Goal: Task Accomplishment & Management: Complete application form

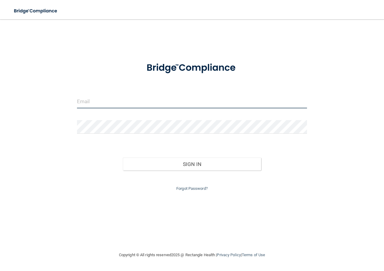
click at [113, 101] on input "email" at bounding box center [192, 102] width 230 height 14
type input "[EMAIL_ADDRESS][DOMAIN_NAME]"
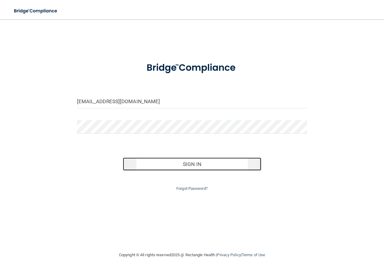
click at [155, 163] on button "Sign In" at bounding box center [192, 164] width 138 height 13
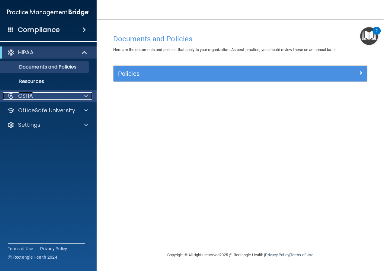
click at [32, 96] on p "OSHA" at bounding box center [25, 95] width 15 height 7
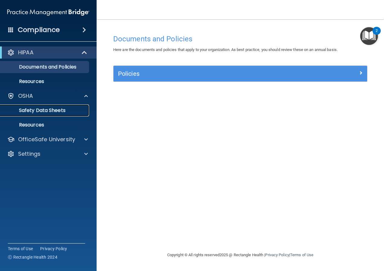
click at [37, 108] on p "Safety Data Sheets" at bounding box center [45, 111] width 82 height 6
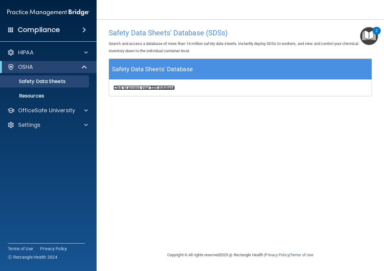
click at [164, 87] on b "Click to access your SDS database" at bounding box center [144, 87] width 61 height 5
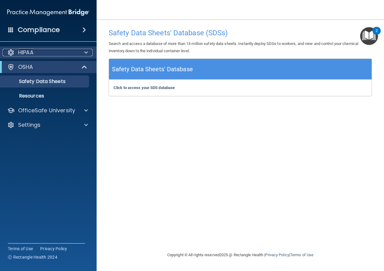
click at [37, 51] on div "HIPAA" at bounding box center [40, 52] width 75 height 7
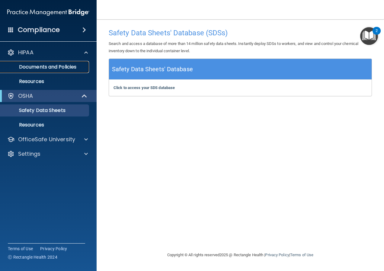
click at [39, 68] on p "Documents and Policies" at bounding box center [45, 67] width 82 height 6
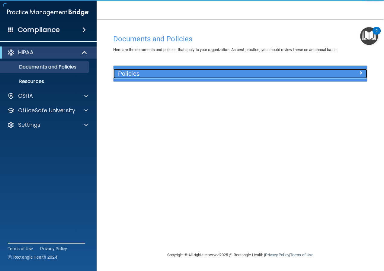
click at [166, 74] on h5 "Policies" at bounding box center [208, 73] width 181 height 7
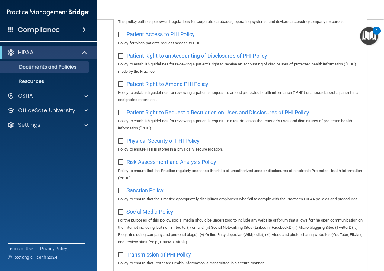
scroll to position [301, 0]
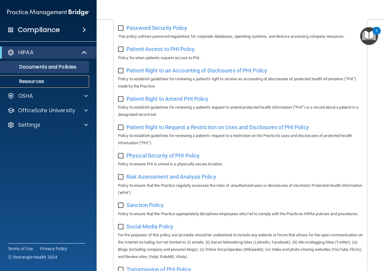
click at [30, 79] on p "Resources" at bounding box center [45, 82] width 82 height 6
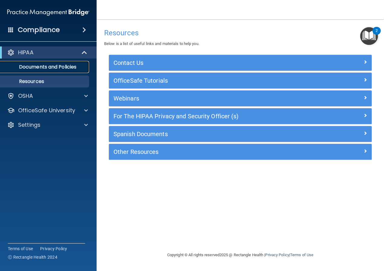
click at [34, 68] on p "Documents and Policies" at bounding box center [45, 67] width 82 height 6
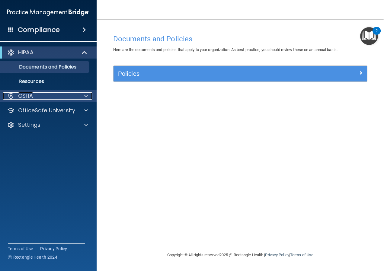
click at [87, 95] on span at bounding box center [86, 95] width 4 height 7
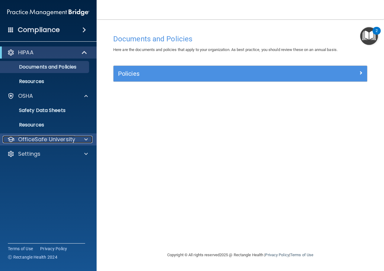
click at [79, 138] on div at bounding box center [85, 139] width 15 height 7
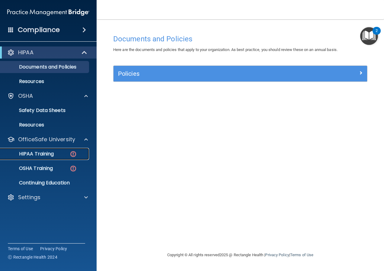
click at [55, 155] on div "HIPAA Training" at bounding box center [45, 154] width 82 height 6
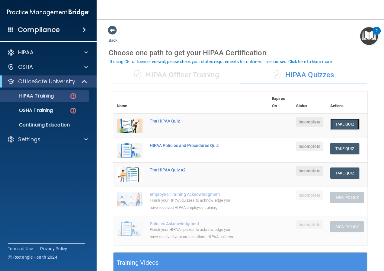
click at [346, 123] on button "Take Quiz" at bounding box center [344, 124] width 29 height 11
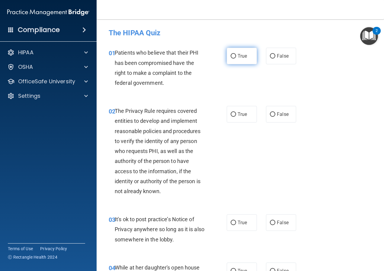
click at [244, 61] on label "True" at bounding box center [242, 56] width 30 height 17
click at [236, 59] on input "True" at bounding box center [233, 56] width 5 height 5
radio input "true"
click at [240, 119] on label "True" at bounding box center [242, 114] width 30 height 17
click at [236, 117] on input "True" at bounding box center [233, 114] width 5 height 5
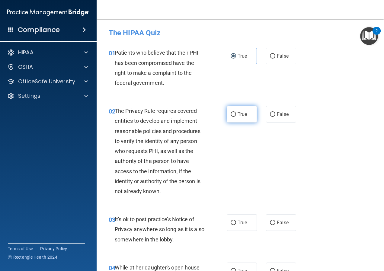
radio input "true"
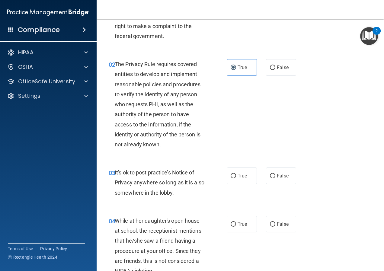
scroll to position [60, 0]
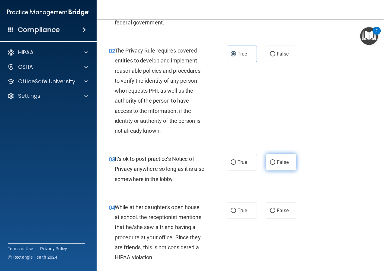
click at [282, 161] on span "False" at bounding box center [283, 163] width 12 height 6
click at [276, 161] on input "False" at bounding box center [272, 162] width 5 height 5
radio input "true"
click at [246, 161] on label "True" at bounding box center [242, 162] width 30 height 17
click at [236, 161] on input "True" at bounding box center [233, 162] width 5 height 5
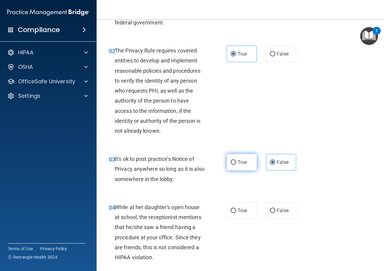
radio input "true"
radio input "false"
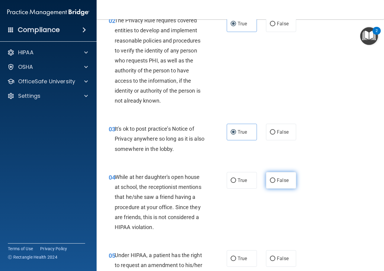
click at [276, 185] on label "False" at bounding box center [281, 180] width 30 height 17
click at [276, 183] on input "False" at bounding box center [272, 181] width 5 height 5
radio input "true"
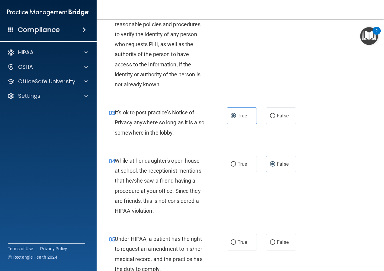
scroll to position [121, 0]
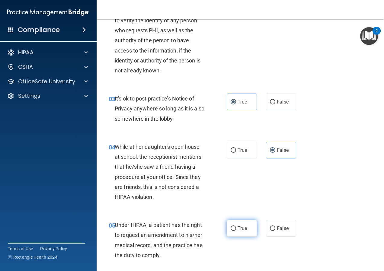
click at [241, 227] on span "True" at bounding box center [242, 229] width 9 height 6
click at [236, 227] on input "True" at bounding box center [233, 229] width 5 height 5
radio input "true"
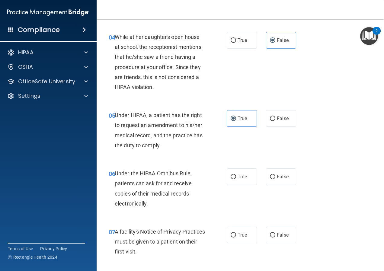
scroll to position [242, 0]
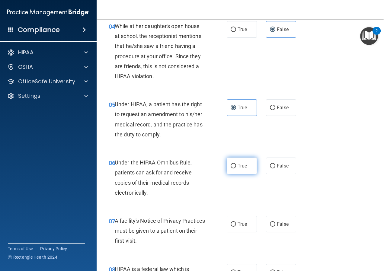
click at [243, 168] on span "True" at bounding box center [242, 166] width 9 height 6
click at [236, 168] on input "True" at bounding box center [233, 166] width 5 height 5
radio input "true"
click at [245, 227] on span "True" at bounding box center [242, 224] width 9 height 6
click at [236, 227] on input "True" at bounding box center [233, 224] width 5 height 5
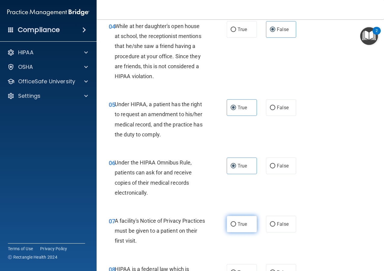
radio input "true"
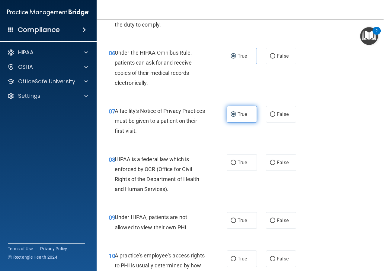
scroll to position [363, 0]
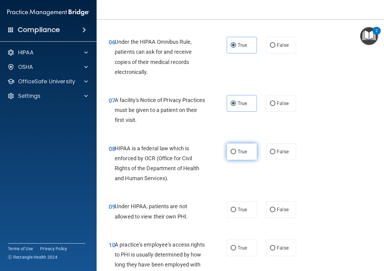
click at [238, 154] on span "True" at bounding box center [242, 152] width 9 height 6
click at [236, 154] on input "True" at bounding box center [233, 152] width 5 height 5
radio input "true"
click at [272, 212] on input "False" at bounding box center [272, 210] width 5 height 5
radio input "true"
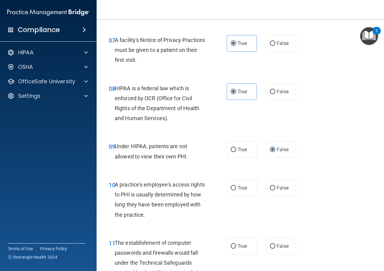
scroll to position [423, 0]
click at [284, 190] on span "False" at bounding box center [283, 188] width 12 height 6
click at [276, 190] on input "False" at bounding box center [272, 188] width 5 height 5
radio input "true"
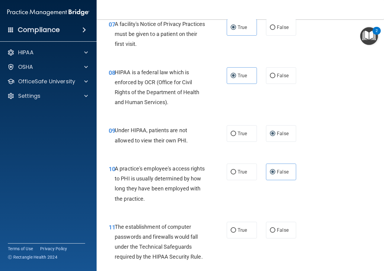
scroll to position [453, 0]
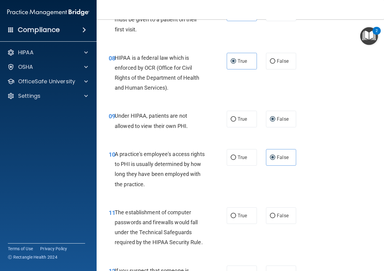
click at [247, 216] on label "True" at bounding box center [242, 216] width 30 height 17
click at [236, 216] on input "True" at bounding box center [233, 216] width 5 height 5
radio input "true"
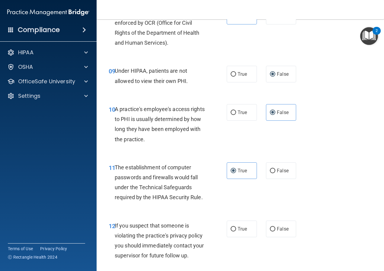
scroll to position [514, 0]
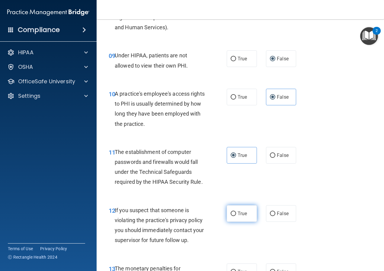
click at [243, 217] on label "True" at bounding box center [242, 213] width 30 height 17
click at [236, 216] on input "True" at bounding box center [233, 214] width 5 height 5
radio input "true"
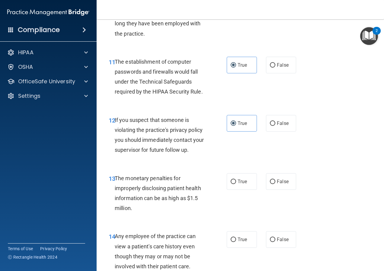
scroll to position [604, 0]
click at [244, 182] on span "True" at bounding box center [242, 182] width 9 height 6
click at [236, 182] on input "True" at bounding box center [233, 181] width 5 height 5
radio input "true"
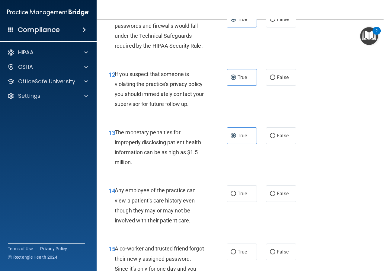
scroll to position [665, 0]
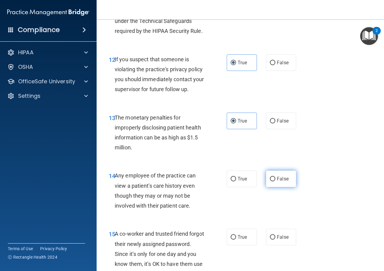
click at [284, 182] on span "False" at bounding box center [283, 179] width 12 height 6
click at [276, 182] on input "False" at bounding box center [272, 179] width 5 height 5
radio input "true"
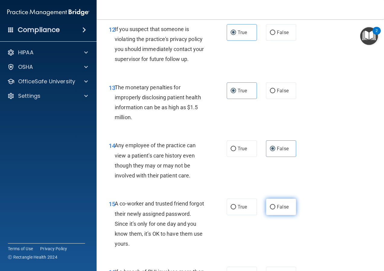
click at [272, 206] on input "False" at bounding box center [272, 207] width 5 height 5
radio input "true"
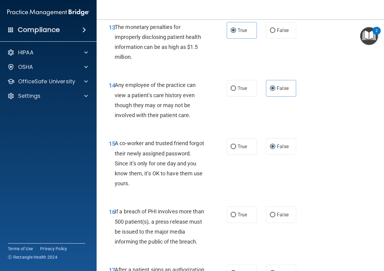
scroll to position [785, 0]
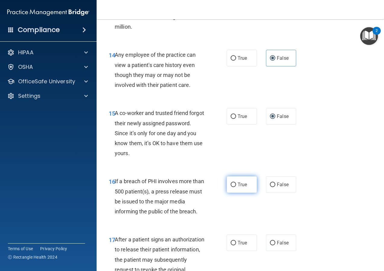
click at [243, 185] on span "True" at bounding box center [242, 185] width 9 height 6
click at [236, 185] on input "True" at bounding box center [233, 185] width 5 height 5
radio input "true"
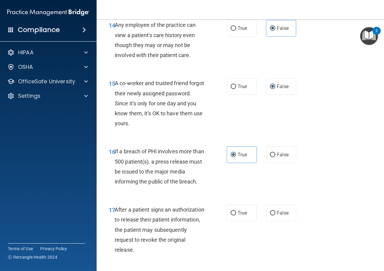
scroll to position [816, 0]
click at [246, 215] on label "True" at bounding box center [242, 213] width 30 height 17
click at [236, 215] on input "True" at bounding box center [233, 213] width 5 height 5
radio input "true"
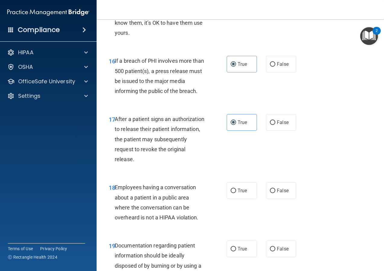
scroll to position [906, 0]
click at [287, 194] on label "False" at bounding box center [281, 190] width 30 height 17
click at [276, 193] on input "False" at bounding box center [272, 191] width 5 height 5
radio input "true"
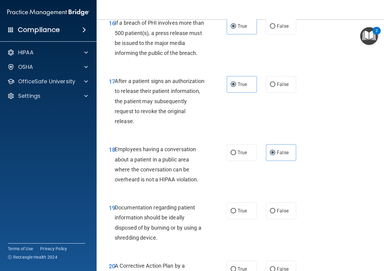
scroll to position [967, 0]
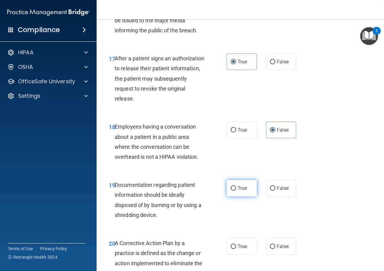
click at [248, 190] on label "True" at bounding box center [242, 188] width 30 height 17
click at [236, 190] on input "True" at bounding box center [233, 188] width 5 height 5
radio input "true"
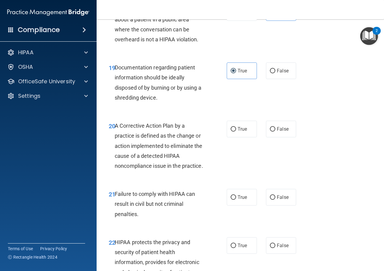
scroll to position [1088, 0]
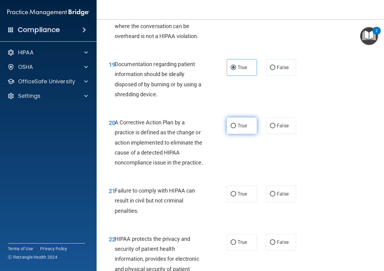
click at [239, 130] on label "True" at bounding box center [242, 126] width 30 height 17
click at [236, 128] on input "True" at bounding box center [233, 126] width 5 height 5
radio input "true"
click at [284, 197] on span "False" at bounding box center [283, 194] width 12 height 6
click at [276, 197] on input "False" at bounding box center [272, 194] width 5 height 5
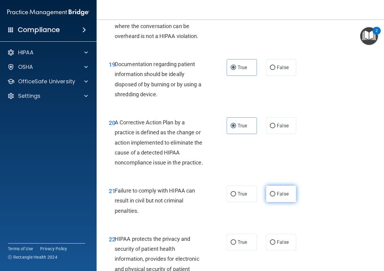
radio input "true"
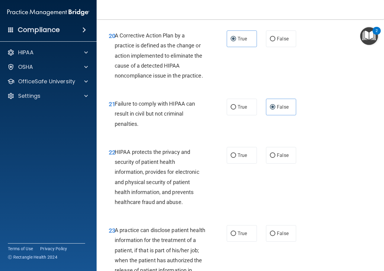
scroll to position [1178, 0]
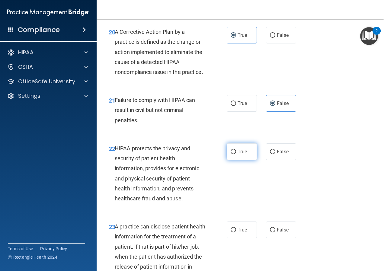
click at [240, 155] on span "True" at bounding box center [242, 152] width 9 height 6
click at [236, 154] on input "True" at bounding box center [233, 152] width 5 height 5
radio input "true"
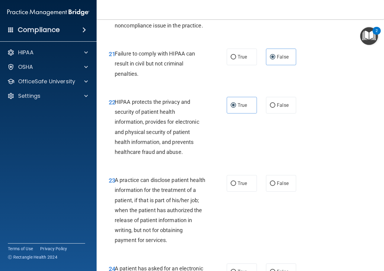
scroll to position [1239, 0]
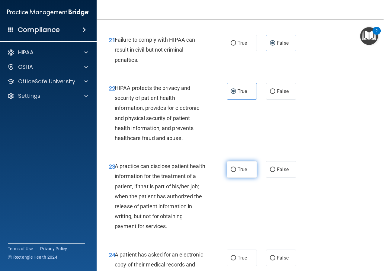
click at [244, 178] on label "True" at bounding box center [242, 169] width 30 height 17
click at [236, 172] on input "True" at bounding box center [233, 170] width 5 height 5
radio input "true"
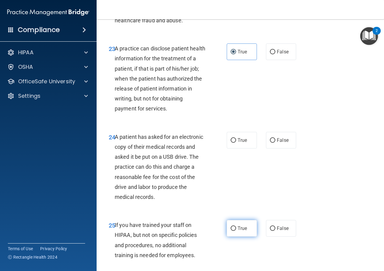
scroll to position [1359, 0]
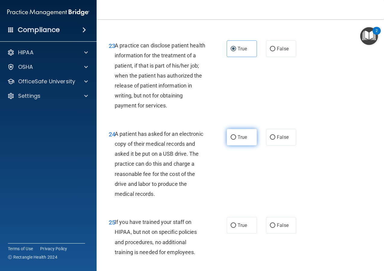
click at [234, 140] on input "True" at bounding box center [233, 137] width 5 height 5
radio input "true"
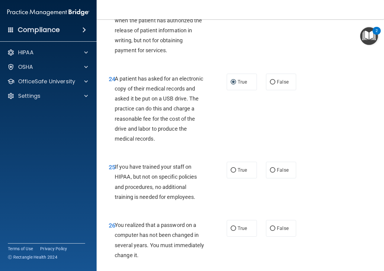
scroll to position [1420, 0]
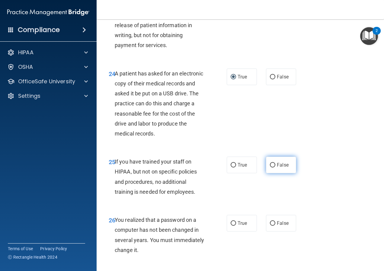
click at [266, 173] on label "False" at bounding box center [281, 165] width 30 height 17
click at [270, 168] on input "False" at bounding box center [272, 165] width 5 height 5
radio input "true"
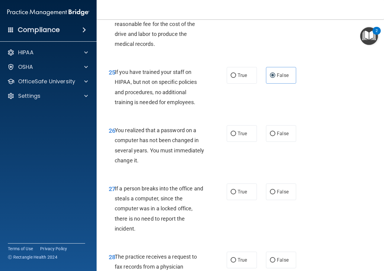
scroll to position [1510, 0]
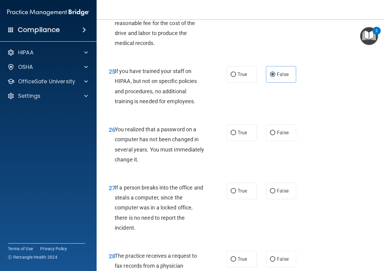
drag, startPoint x: 272, startPoint y: 147, endPoint x: 264, endPoint y: 152, distance: 10.3
click at [272, 141] on label "False" at bounding box center [281, 132] width 30 height 17
click at [272, 135] on input "False" at bounding box center [272, 133] width 5 height 5
radio input "true"
click at [273, 198] on label "False" at bounding box center [281, 191] width 30 height 17
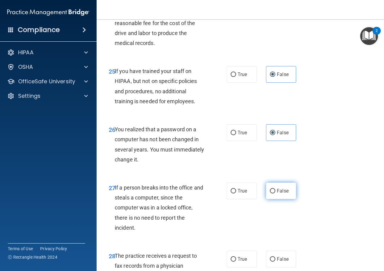
click at [273, 194] on input "False" at bounding box center [272, 191] width 5 height 5
radio input "true"
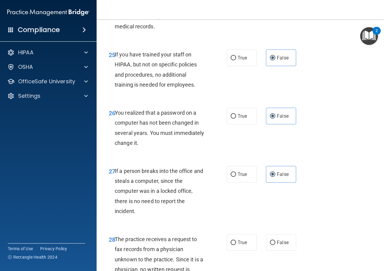
scroll to position [1571, 0]
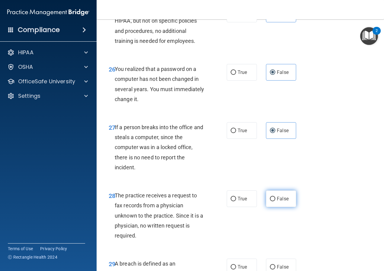
click at [269, 207] on label "False" at bounding box center [281, 199] width 30 height 17
click at [270, 201] on input "False" at bounding box center [272, 199] width 5 height 5
radio input "true"
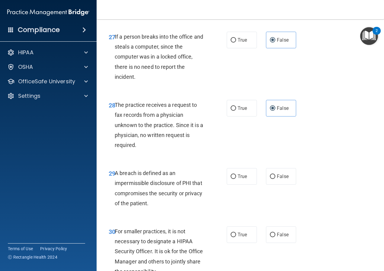
scroll to position [1631, 0]
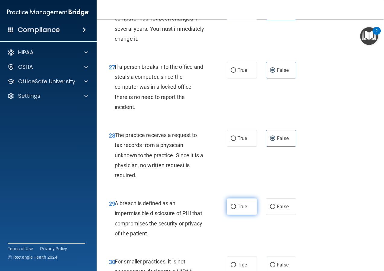
click at [243, 210] on span "True" at bounding box center [242, 207] width 9 height 6
click at [236, 209] on input "True" at bounding box center [233, 207] width 5 height 5
radio input "true"
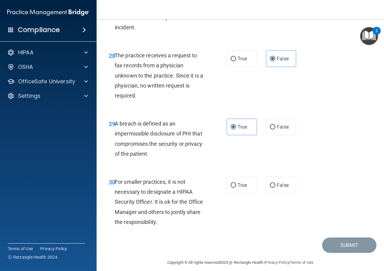
scroll to position [1727, 0]
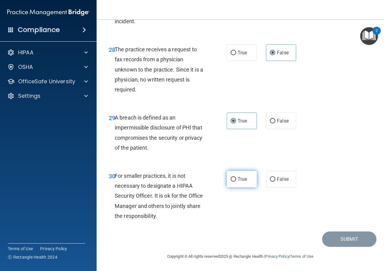
click at [238, 182] on label "True" at bounding box center [242, 179] width 30 height 17
click at [236, 182] on input "True" at bounding box center [233, 179] width 5 height 5
radio input "true"
click at [328, 242] on button "Submit" at bounding box center [349, 239] width 54 height 15
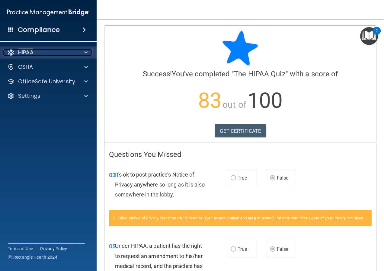
click at [84, 53] on div at bounding box center [85, 52] width 15 height 7
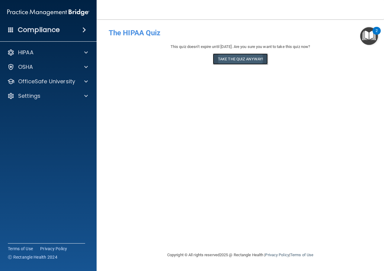
click at [245, 60] on button "Take the quiz anyway!" at bounding box center [240, 58] width 55 height 11
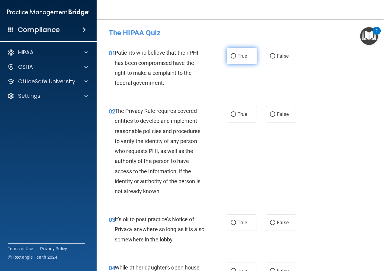
click at [232, 56] on input "True" at bounding box center [233, 56] width 5 height 5
radio input "true"
click at [231, 114] on input "True" at bounding box center [233, 114] width 5 height 5
radio input "true"
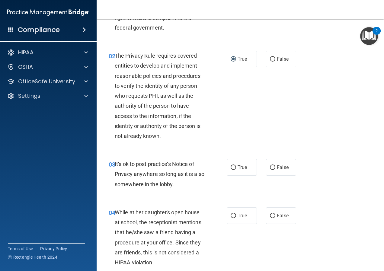
scroll to position [60, 0]
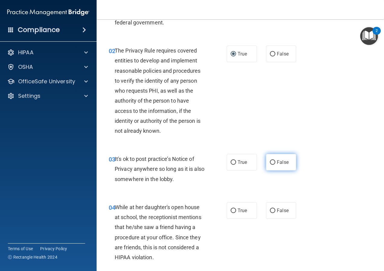
click at [271, 160] on input "False" at bounding box center [272, 162] width 5 height 5
radio input "true"
click at [231, 210] on input "True" at bounding box center [233, 211] width 5 height 5
radio input "true"
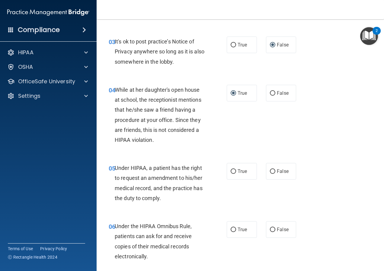
scroll to position [181, 0]
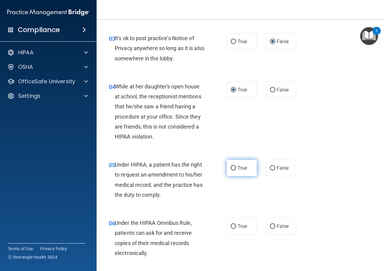
click at [231, 168] on input "True" at bounding box center [233, 168] width 5 height 5
radio input "true"
click at [270, 167] on input "False" at bounding box center [272, 168] width 5 height 5
radio input "true"
radio input "false"
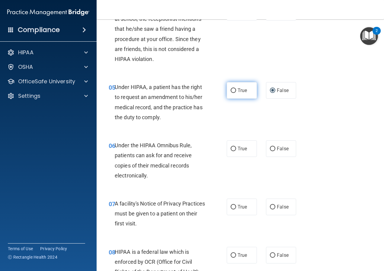
scroll to position [242, 0]
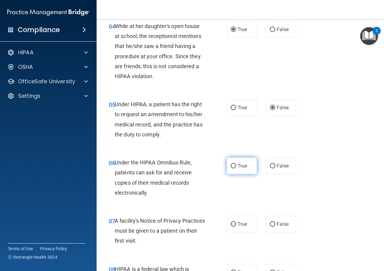
click at [231, 165] on input "True" at bounding box center [233, 166] width 5 height 5
radio input "true"
click at [231, 223] on input "True" at bounding box center [233, 224] width 5 height 5
radio input "true"
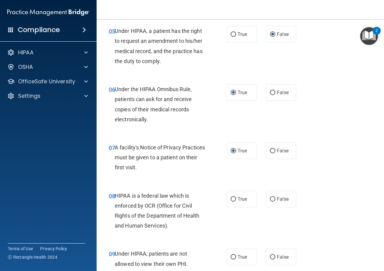
scroll to position [332, 0]
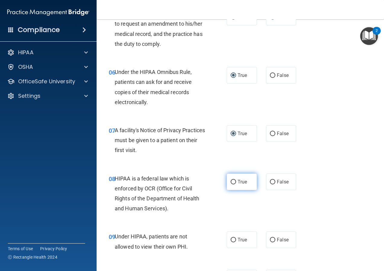
click at [231, 182] on input "True" at bounding box center [233, 182] width 5 height 5
radio input "true"
click at [231, 239] on input "True" at bounding box center [233, 240] width 5 height 5
radio input "true"
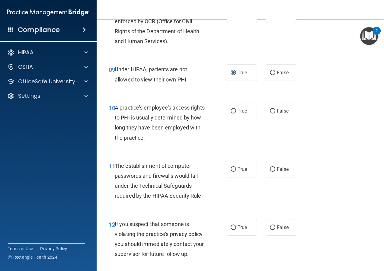
scroll to position [483, 0]
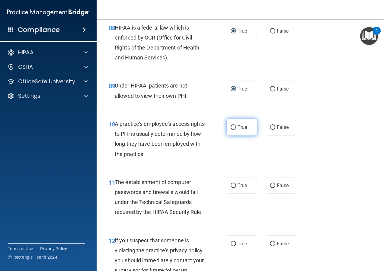
click at [231, 127] on input "True" at bounding box center [233, 127] width 5 height 5
radio input "true"
click at [231, 186] on input "True" at bounding box center [233, 186] width 5 height 5
radio input "true"
click at [231, 244] on input "True" at bounding box center [233, 244] width 5 height 5
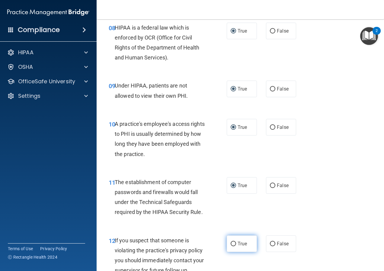
radio input "true"
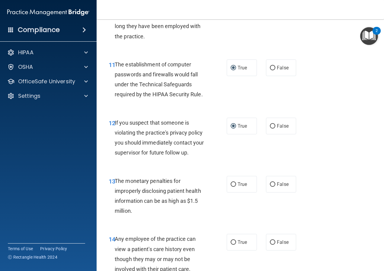
scroll to position [604, 0]
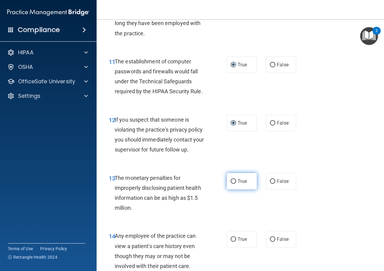
click at [232, 181] on input "True" at bounding box center [233, 181] width 5 height 5
radio input "true"
click at [231, 239] on input "True" at bounding box center [233, 239] width 5 height 5
radio input "true"
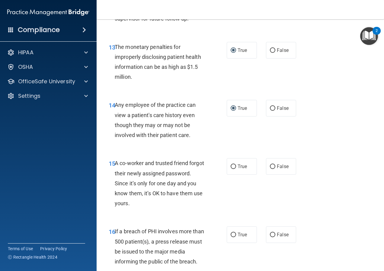
scroll to position [755, 0]
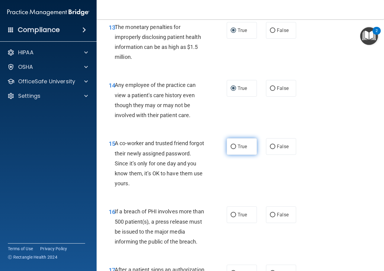
click at [231, 147] on input "True" at bounding box center [233, 147] width 5 height 5
radio input "true"
click at [231, 213] on input "True" at bounding box center [233, 215] width 5 height 5
radio input "true"
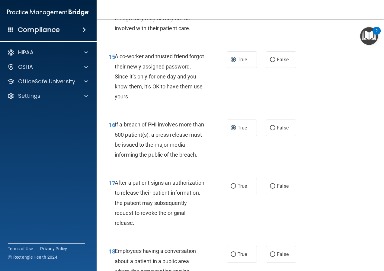
scroll to position [846, 0]
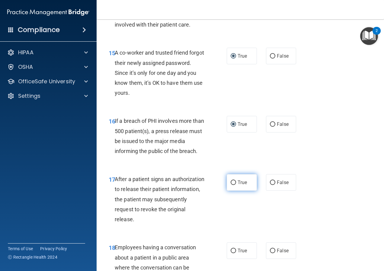
click at [234, 182] on input "True" at bounding box center [233, 183] width 5 height 5
radio input "true"
click at [230, 247] on label "True" at bounding box center [242, 251] width 30 height 17
click at [231, 249] on input "True" at bounding box center [233, 251] width 5 height 5
radio input "true"
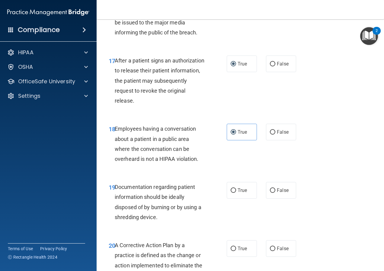
scroll to position [967, 0]
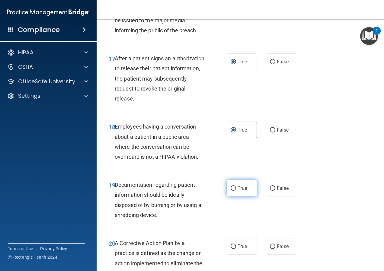
drag, startPoint x: 231, startPoint y: 189, endPoint x: 234, endPoint y: 196, distance: 7.2
click at [231, 189] on input "True" at bounding box center [233, 188] width 5 height 5
radio input "true"
click at [232, 246] on input "True" at bounding box center [233, 247] width 5 height 5
radio input "true"
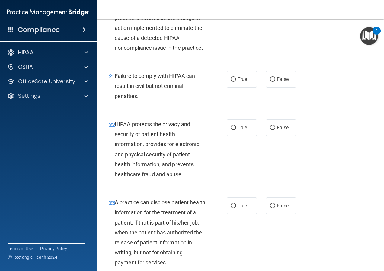
scroll to position [1208, 0]
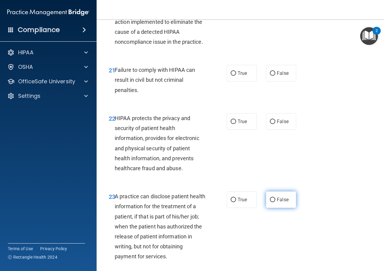
click at [270, 202] on input "False" at bounding box center [272, 200] width 5 height 5
radio input "true"
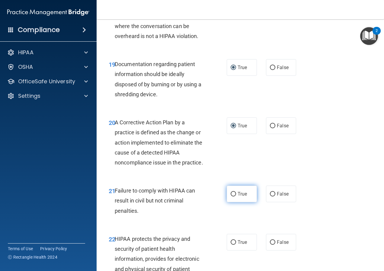
click at [230, 199] on label "True" at bounding box center [242, 194] width 30 height 17
click at [231, 197] on input "True" at bounding box center [233, 194] width 5 height 5
radio input "true"
click at [231, 249] on label "True" at bounding box center [242, 242] width 30 height 17
click at [231, 245] on input "True" at bounding box center [233, 242] width 5 height 5
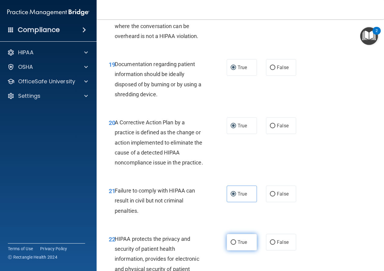
radio input "true"
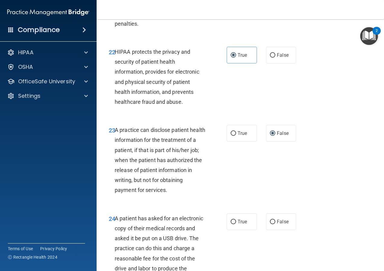
scroll to position [1299, 0]
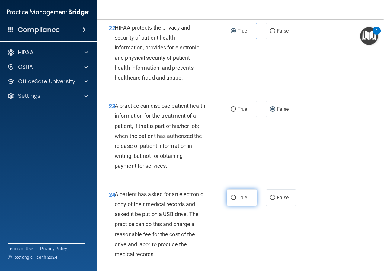
click at [231, 200] on input "True" at bounding box center [233, 198] width 5 height 5
radio input "true"
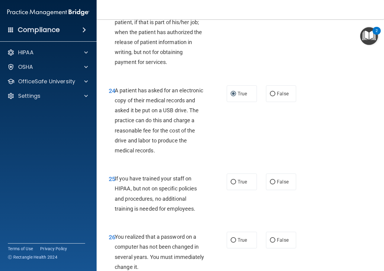
scroll to position [1420, 0]
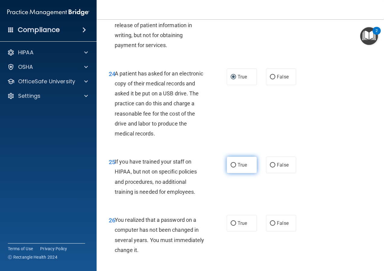
click at [231, 168] on input "True" at bounding box center [233, 165] width 5 height 5
radio input "true"
click at [231, 230] on label "True" at bounding box center [242, 223] width 30 height 17
click at [231, 226] on input "True" at bounding box center [233, 223] width 5 height 5
radio input "true"
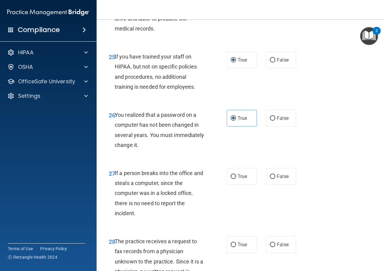
scroll to position [1541, 0]
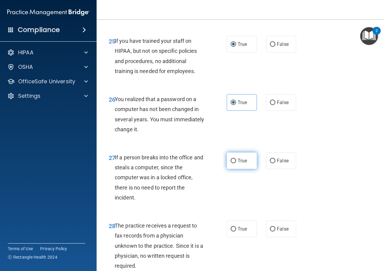
click at [234, 163] on input "True" at bounding box center [233, 161] width 5 height 5
radio input "true"
click at [231, 232] on input "True" at bounding box center [233, 229] width 5 height 5
radio input "true"
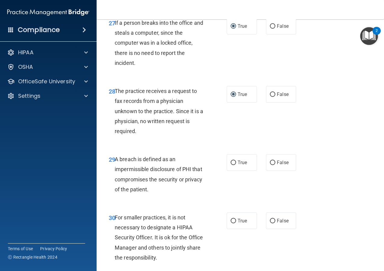
scroll to position [1692, 0]
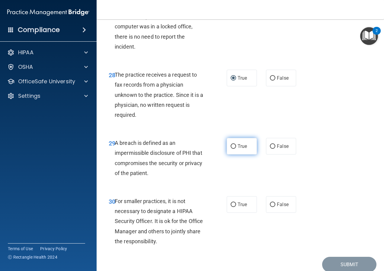
click at [231, 149] on input "True" at bounding box center [233, 146] width 5 height 5
radio input "true"
click at [231, 207] on input "True" at bounding box center [233, 205] width 5 height 5
radio input "true"
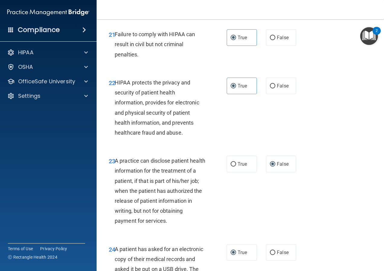
scroll to position [1244, 0]
click at [231, 167] on input "True" at bounding box center [233, 165] width 5 height 5
radio input "true"
radio input "false"
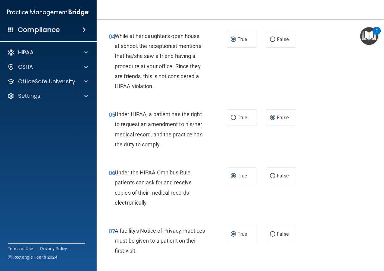
scroll to position [217, 0]
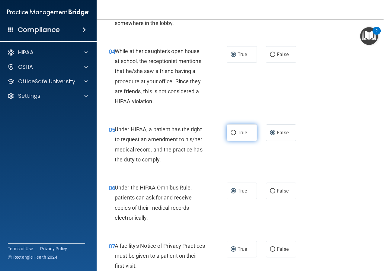
click at [232, 133] on input "True" at bounding box center [233, 133] width 5 height 5
radio input "true"
radio input "false"
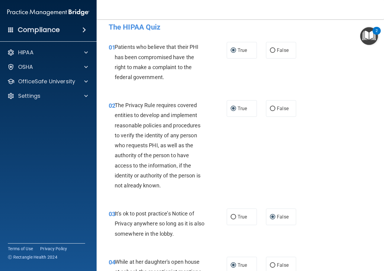
scroll to position [5, 0]
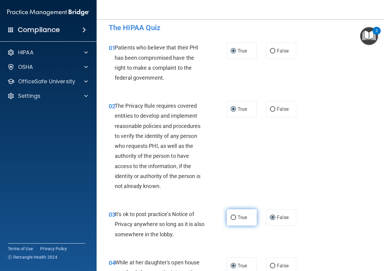
click at [229, 214] on label "True" at bounding box center [242, 217] width 30 height 17
click at [231, 216] on input "True" at bounding box center [233, 218] width 5 height 5
radio input "true"
radio input "false"
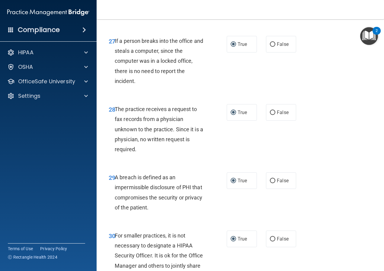
scroll to position [1727, 0]
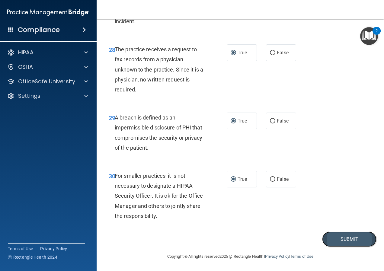
click at [336, 239] on button "Submit" at bounding box center [349, 239] width 54 height 15
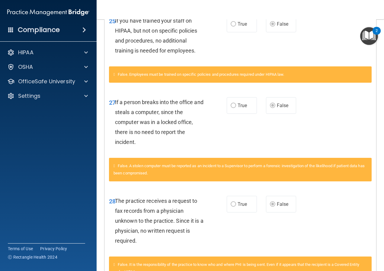
scroll to position [966, 0]
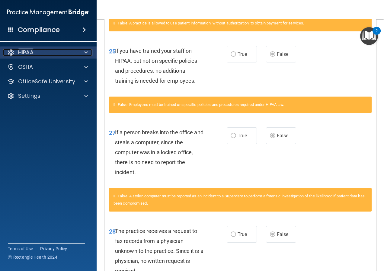
click at [33, 51] on p "HIPAA" at bounding box center [25, 52] width 15 height 7
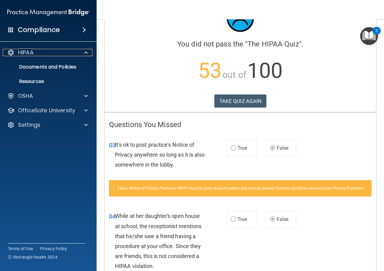
scroll to position [0, 0]
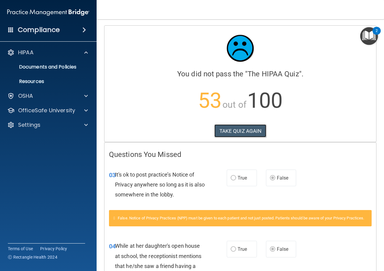
click at [234, 131] on button "TAKE QUIZ AGAIN" at bounding box center [240, 130] width 52 height 13
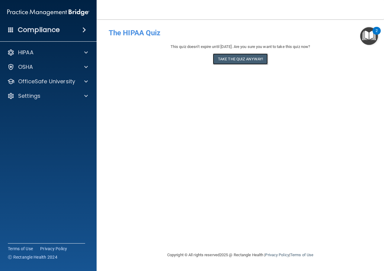
click at [248, 61] on button "Take the quiz anyway!" at bounding box center [240, 58] width 55 height 11
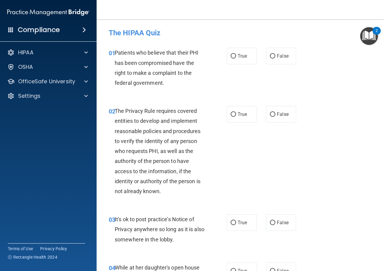
drag, startPoint x: 234, startPoint y: 56, endPoint x: 229, endPoint y: 71, distance: 15.6
click at [234, 56] on label "True" at bounding box center [242, 56] width 30 height 17
click at [234, 56] on input "True" at bounding box center [233, 56] width 5 height 5
radio input "true"
click at [232, 116] on input "True" at bounding box center [233, 114] width 5 height 5
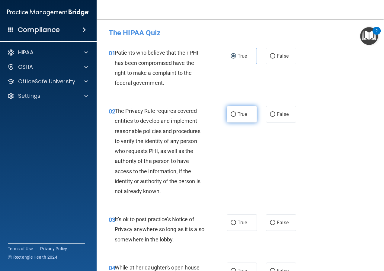
radio input "true"
click at [273, 223] on label "False" at bounding box center [281, 222] width 30 height 17
click at [273, 223] on input "False" at bounding box center [272, 223] width 5 height 5
radio input "true"
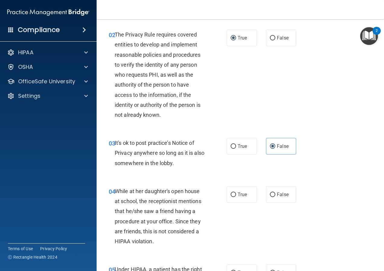
scroll to position [91, 0]
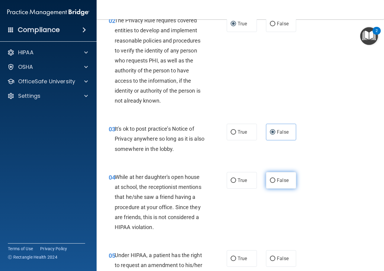
click at [270, 180] on input "False" at bounding box center [272, 181] width 5 height 5
radio input "true"
click at [270, 257] on input "False" at bounding box center [272, 259] width 5 height 5
radio input "true"
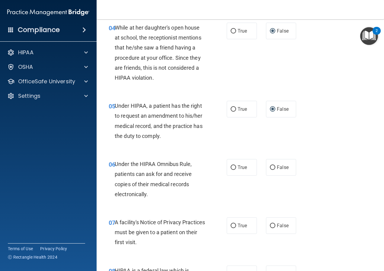
scroll to position [242, 0]
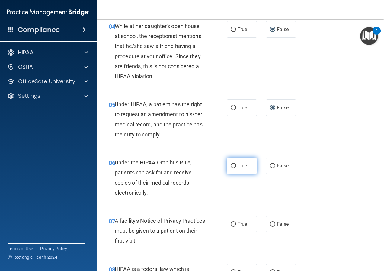
click at [233, 167] on input "True" at bounding box center [233, 166] width 5 height 5
radio input "true"
click at [231, 223] on input "True" at bounding box center [233, 224] width 5 height 5
radio input "true"
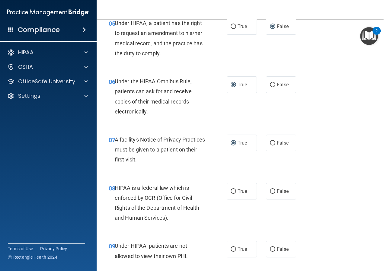
scroll to position [332, 0]
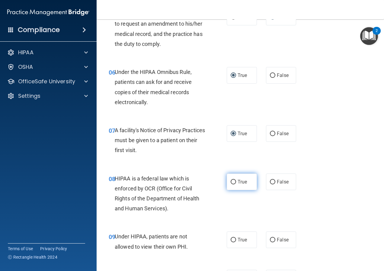
click at [232, 182] on input "True" at bounding box center [233, 182] width 5 height 5
radio input "true"
click at [270, 240] on input "False" at bounding box center [272, 240] width 5 height 5
radio input "true"
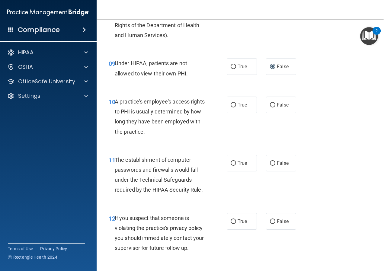
scroll to position [514, 0]
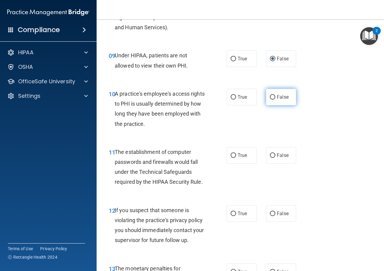
drag, startPoint x: 270, startPoint y: 100, endPoint x: 267, endPoint y: 101, distance: 3.7
click at [270, 100] on label "False" at bounding box center [281, 97] width 30 height 17
click at [270, 100] on input "False" at bounding box center [272, 97] width 5 height 5
radio input "true"
click at [231, 157] on input "True" at bounding box center [233, 155] width 5 height 5
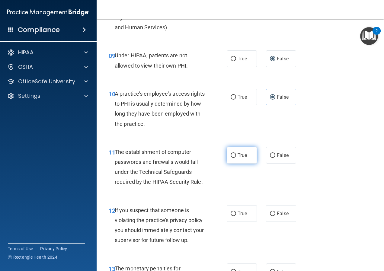
radio input "true"
click at [227, 212] on label "True" at bounding box center [242, 213] width 30 height 17
click at [231, 212] on input "True" at bounding box center [233, 214] width 5 height 5
radio input "true"
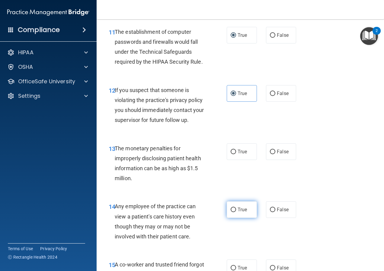
scroll to position [634, 0]
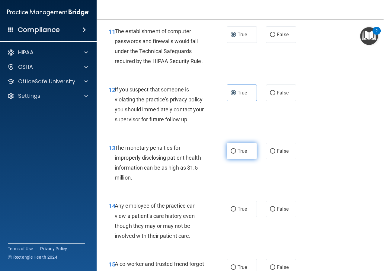
click at [233, 152] on input "True" at bounding box center [233, 151] width 5 height 5
radio input "true"
click at [270, 209] on input "False" at bounding box center [272, 209] width 5 height 5
radio input "true"
click at [270, 266] on input "False" at bounding box center [272, 268] width 5 height 5
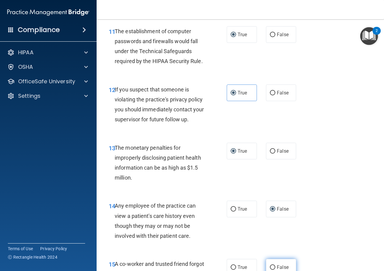
radio input "true"
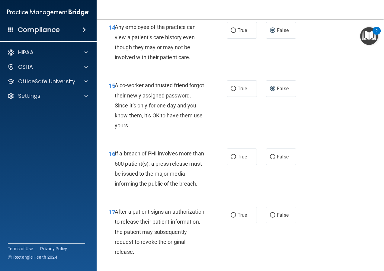
scroll to position [816, 0]
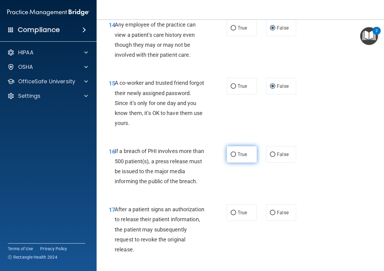
click at [233, 155] on input "True" at bounding box center [233, 155] width 5 height 5
radio input "true"
click at [231, 213] on input "True" at bounding box center [233, 213] width 5 height 5
radio input "true"
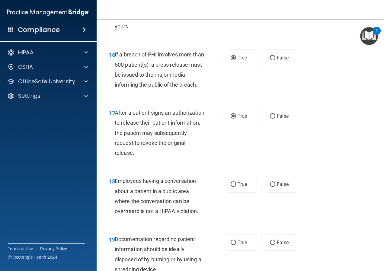
scroll to position [936, 0]
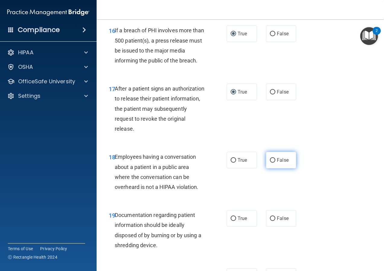
click at [270, 161] on input "False" at bounding box center [272, 160] width 5 height 5
radio input "true"
click at [231, 217] on input "True" at bounding box center [233, 219] width 5 height 5
radio input "true"
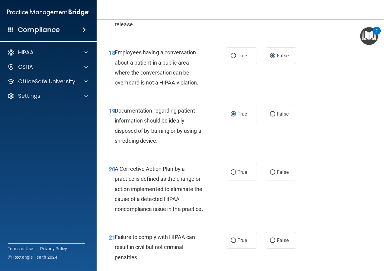
scroll to position [1057, 0]
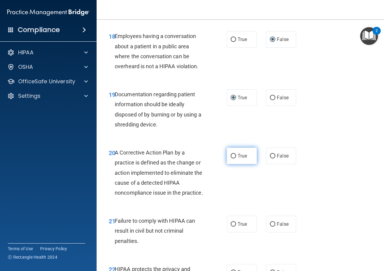
click at [232, 155] on input "True" at bounding box center [233, 156] width 5 height 5
radio input "true"
click at [270, 227] on input "False" at bounding box center [272, 224] width 5 height 5
radio input "true"
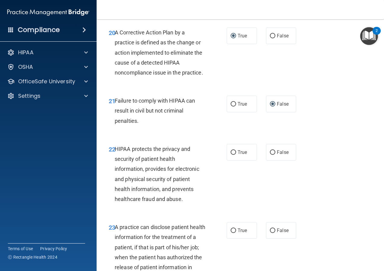
scroll to position [1178, 0]
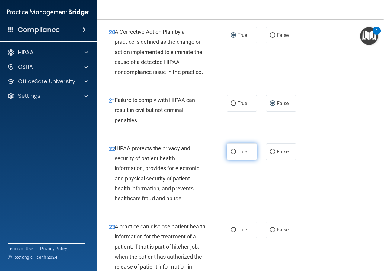
click at [231, 154] on input "True" at bounding box center [233, 152] width 5 height 5
radio input "true"
click at [270, 233] on input "False" at bounding box center [272, 230] width 5 height 5
radio input "true"
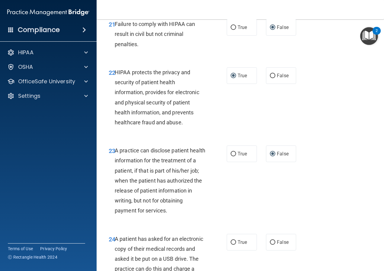
scroll to position [1269, 0]
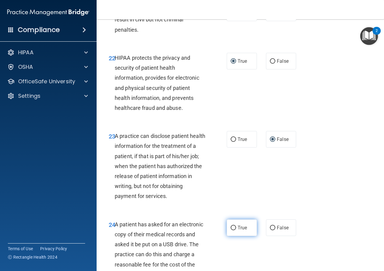
click at [232, 230] on input "True" at bounding box center [233, 228] width 5 height 5
radio input "true"
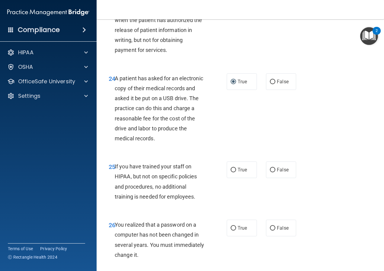
scroll to position [1420, 0]
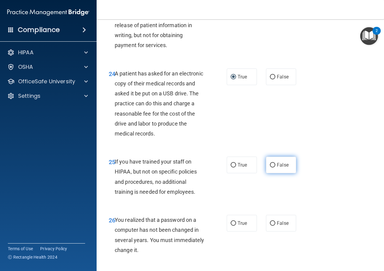
click at [273, 173] on label "False" at bounding box center [281, 165] width 30 height 17
click at [273, 168] on input "False" at bounding box center [272, 165] width 5 height 5
radio input "true"
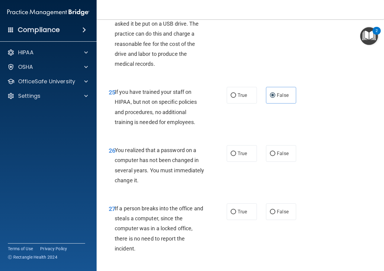
scroll to position [1510, 0]
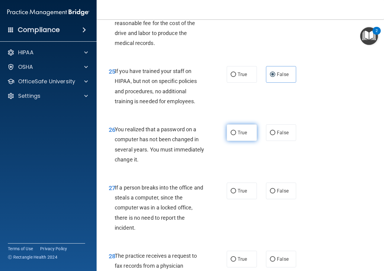
click at [232, 135] on input "True" at bounding box center [233, 133] width 5 height 5
radio input "true"
click at [271, 194] on input "False" at bounding box center [272, 191] width 5 height 5
radio input "true"
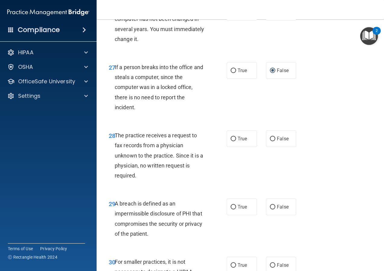
scroll to position [1631, 0]
click at [270, 141] on input "False" at bounding box center [272, 139] width 5 height 5
radio input "true"
click at [231, 209] on input "True" at bounding box center [233, 207] width 5 height 5
radio input "true"
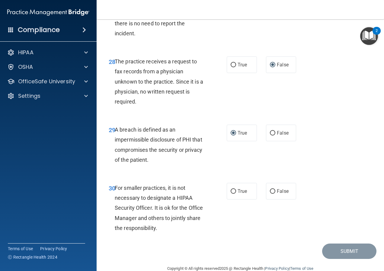
scroll to position [1727, 0]
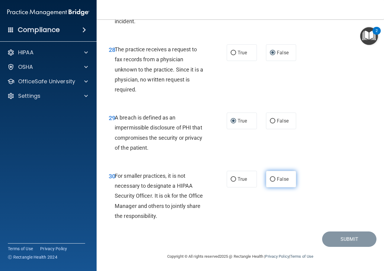
click at [271, 179] on input "False" at bounding box center [272, 179] width 5 height 5
radio input "true"
click at [329, 239] on button "Submit" at bounding box center [349, 239] width 54 height 15
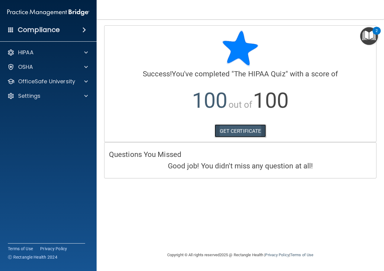
click at [235, 128] on link "GET CERTIFICATE" at bounding box center [241, 130] width 52 height 13
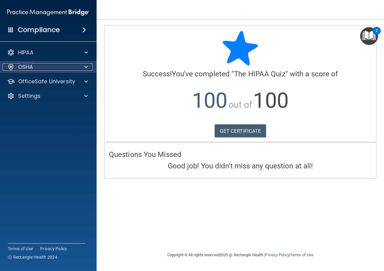
click at [52, 66] on div "OSHA" at bounding box center [40, 66] width 75 height 7
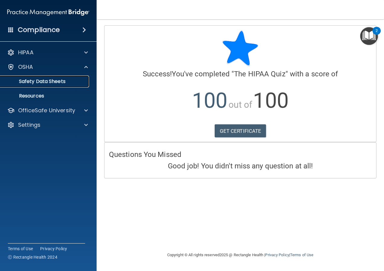
click at [55, 82] on p "Safety Data Sheets" at bounding box center [45, 82] width 82 height 6
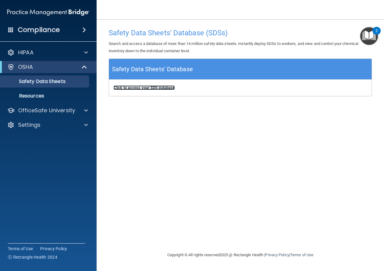
click at [124, 87] on b "Click to access your SDS database" at bounding box center [144, 87] width 61 height 5
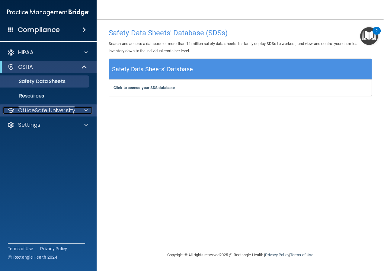
click at [23, 109] on p "OfficeSafe University" at bounding box center [46, 110] width 57 height 7
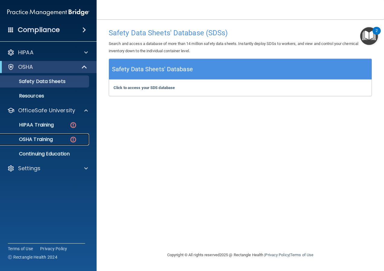
click at [31, 137] on p "OSHA Training" at bounding box center [28, 140] width 49 height 6
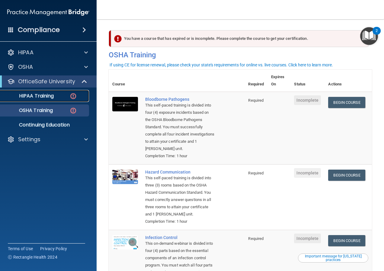
click at [27, 97] on p "HIPAA Training" at bounding box center [29, 96] width 50 height 6
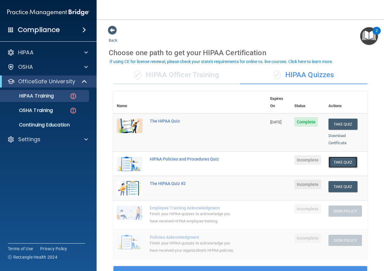
click at [339, 157] on button "Take Quiz" at bounding box center [343, 162] width 29 height 11
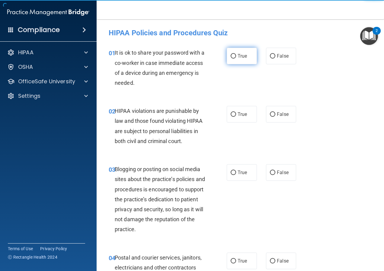
click at [231, 56] on input "True" at bounding box center [233, 56] width 5 height 5
radio input "true"
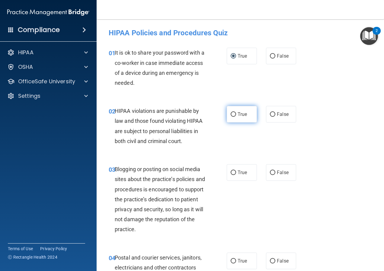
click at [233, 114] on input "True" at bounding box center [233, 114] width 5 height 5
radio input "true"
click at [231, 174] on input "True" at bounding box center [233, 173] width 5 height 5
radio input "true"
click at [231, 262] on input "True" at bounding box center [233, 261] width 5 height 5
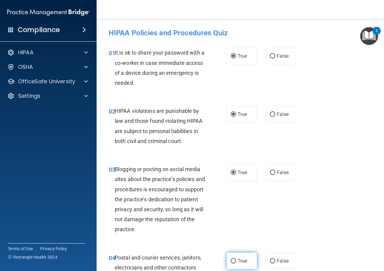
radio input "true"
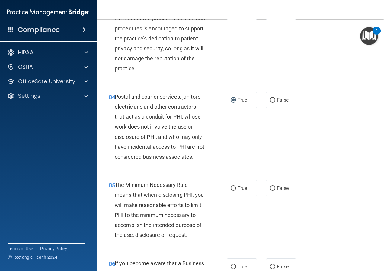
scroll to position [181, 0]
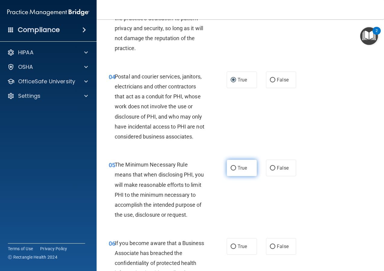
click at [231, 168] on input "True" at bounding box center [233, 168] width 5 height 5
radio input "true"
click at [231, 246] on input "True" at bounding box center [233, 247] width 5 height 5
radio input "true"
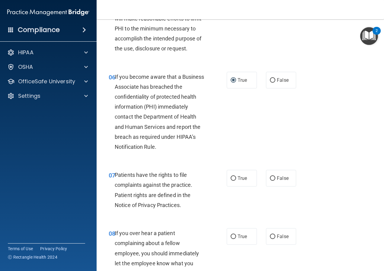
scroll to position [363, 0]
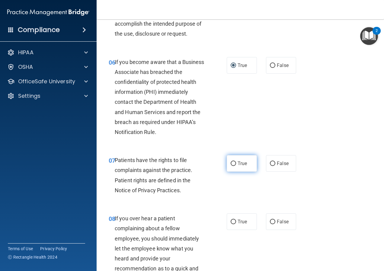
click at [233, 166] on input "True" at bounding box center [233, 164] width 5 height 5
radio input "true"
click at [231, 224] on input "True" at bounding box center [233, 222] width 5 height 5
radio input "true"
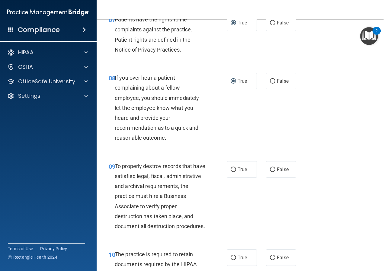
scroll to position [514, 0]
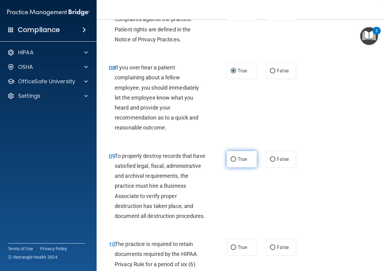
click at [233, 162] on input "True" at bounding box center [233, 159] width 5 height 5
radio input "true"
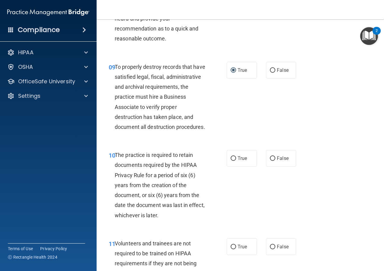
scroll to position [634, 0]
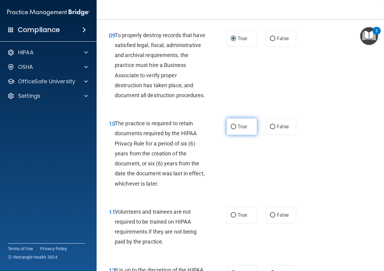
click at [232, 129] on input "True" at bounding box center [233, 127] width 5 height 5
radio input "true"
click at [231, 218] on input "True" at bounding box center [233, 215] width 5 height 5
radio input "true"
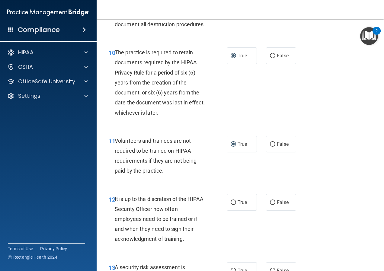
scroll to position [785, 0]
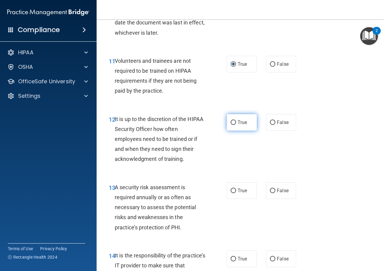
click at [232, 125] on input "True" at bounding box center [233, 123] width 5 height 5
radio input "true"
click at [232, 193] on input "True" at bounding box center [233, 191] width 5 height 5
radio input "true"
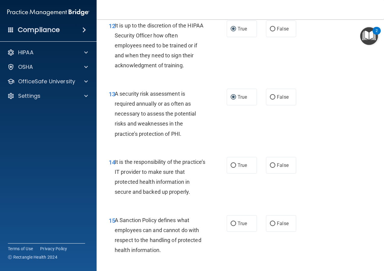
scroll to position [906, 0]
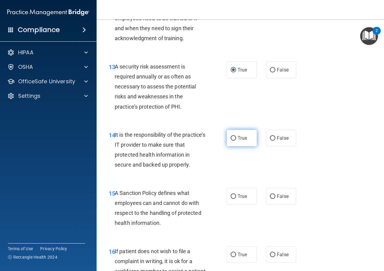
click at [231, 141] on input "True" at bounding box center [233, 138] width 5 height 5
radio input "true"
click at [231, 199] on input "True" at bounding box center [233, 197] width 5 height 5
radio input "true"
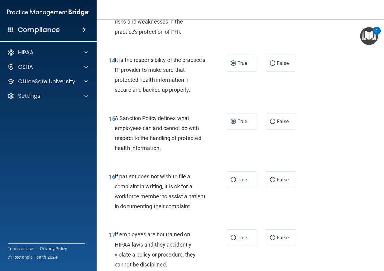
scroll to position [1027, 0]
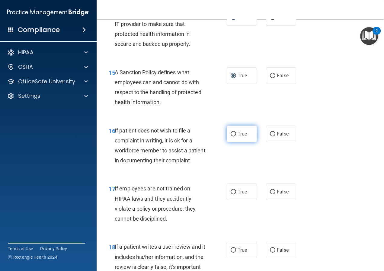
click at [231, 137] on input "True" at bounding box center [233, 134] width 5 height 5
radio input "true"
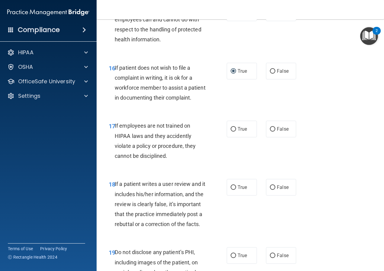
scroll to position [1118, 0]
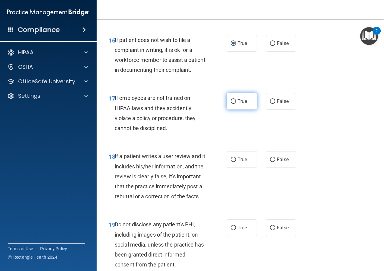
click at [231, 104] on input "True" at bounding box center [233, 101] width 5 height 5
radio input "true"
click at [231, 162] on input "True" at bounding box center [233, 160] width 5 height 5
radio input "true"
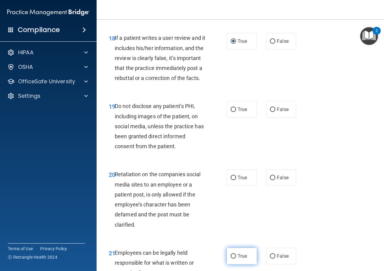
scroll to position [1299, 0]
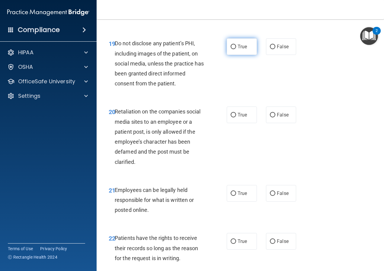
click at [233, 49] on input "True" at bounding box center [233, 47] width 5 height 5
radio input "true"
click at [233, 118] on input "True" at bounding box center [233, 115] width 5 height 5
radio input "true"
click at [232, 196] on input "True" at bounding box center [233, 194] width 5 height 5
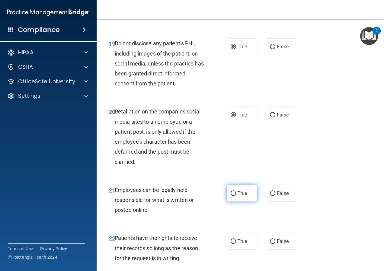
radio input "true"
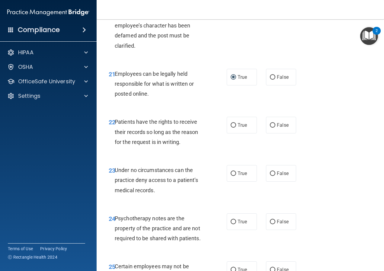
scroll to position [1450, 0]
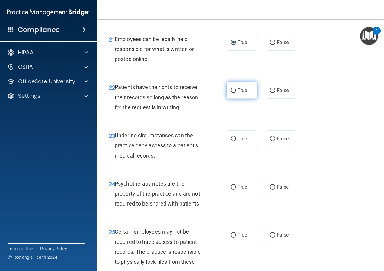
click at [234, 93] on input "True" at bounding box center [233, 91] width 5 height 5
radio input "true"
click at [231, 141] on input "True" at bounding box center [233, 139] width 5 height 5
radio input "true"
drag, startPoint x: 232, startPoint y: 227, endPoint x: 237, endPoint y: 226, distance: 5.5
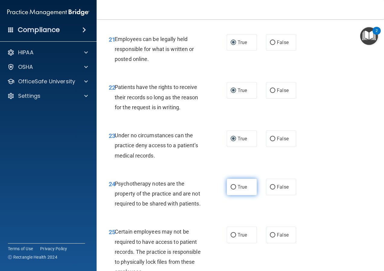
click at [232, 190] on input "True" at bounding box center [233, 187] width 5 height 5
radio input "true"
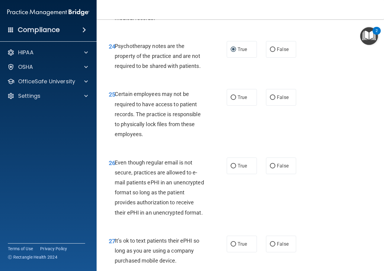
scroll to position [1601, 0]
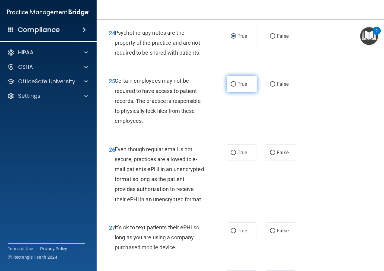
click at [231, 87] on input "True" at bounding box center [233, 84] width 5 height 5
radio input "true"
click at [231, 155] on input "True" at bounding box center [233, 153] width 5 height 5
radio input "true"
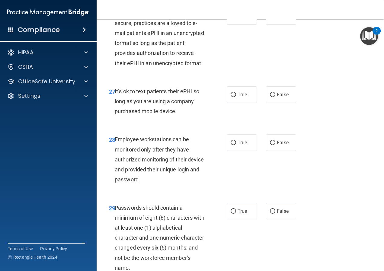
scroll to position [1752, 0]
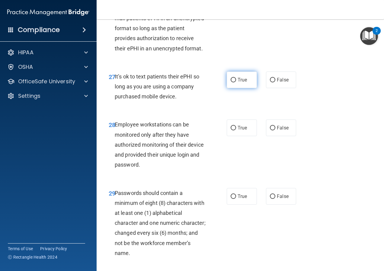
click at [233, 82] on input "True" at bounding box center [233, 80] width 5 height 5
radio input "true"
click at [231, 131] on input "True" at bounding box center [233, 128] width 5 height 5
radio input "true"
click at [234, 205] on label "True" at bounding box center [242, 196] width 30 height 17
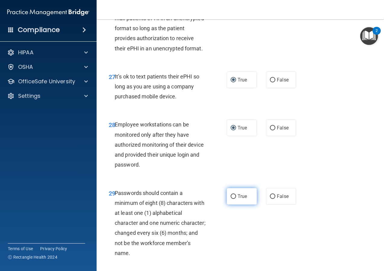
click at [234, 199] on input "True" at bounding box center [233, 197] width 5 height 5
radio input "true"
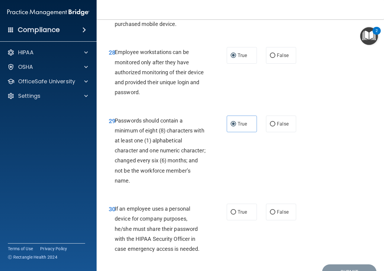
scroll to position [1873, 0]
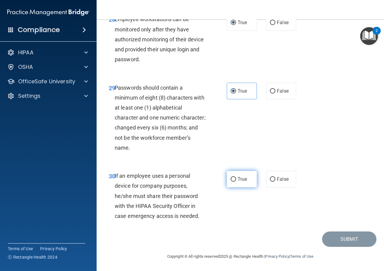
click at [231, 182] on input "True" at bounding box center [233, 179] width 5 height 5
radio input "true"
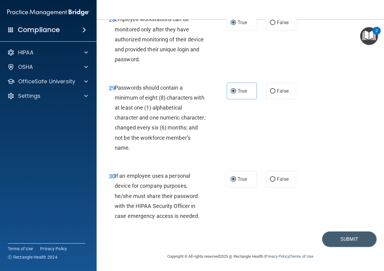
scroll to position [1908, 0]
click at [341, 241] on button "Submit" at bounding box center [349, 239] width 54 height 15
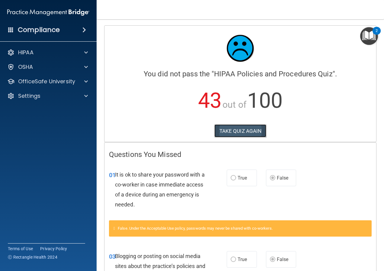
click at [248, 129] on button "TAKE QUIZ AGAIN" at bounding box center [240, 130] width 52 height 13
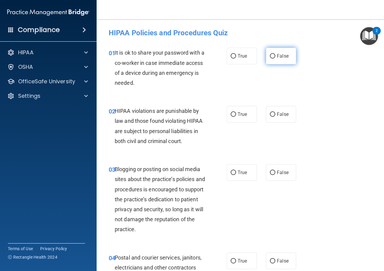
click at [271, 57] on input "False" at bounding box center [272, 56] width 5 height 5
radio input "true"
click at [232, 115] on input "True" at bounding box center [233, 114] width 5 height 5
radio input "true"
click at [271, 173] on input "False" at bounding box center [272, 173] width 5 height 5
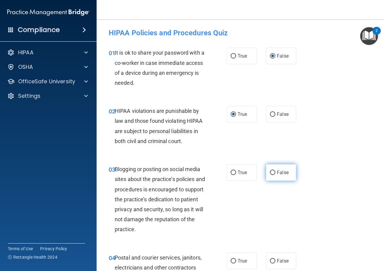
radio input "true"
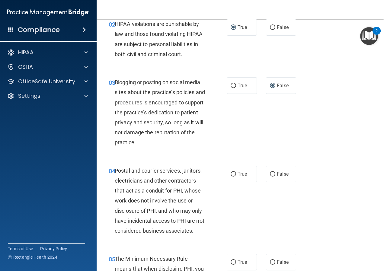
scroll to position [91, 0]
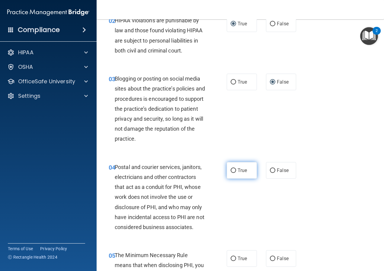
click at [234, 169] on input "True" at bounding box center [233, 171] width 5 height 5
radio input "true"
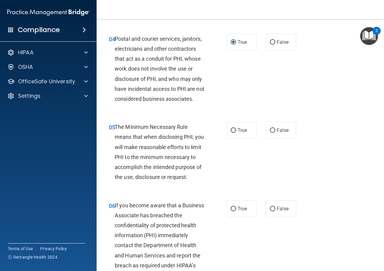
scroll to position [242, 0]
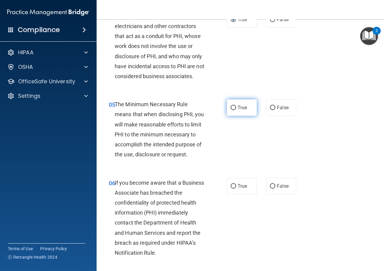
click at [231, 108] on input "True" at bounding box center [233, 108] width 5 height 5
radio input "true"
click at [271, 186] on input "False" at bounding box center [272, 186] width 5 height 5
radio input "true"
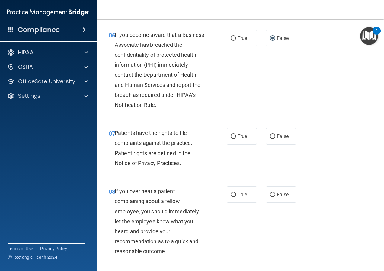
scroll to position [393, 0]
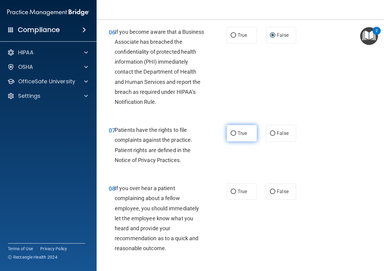
click at [231, 136] on input "True" at bounding box center [233, 133] width 5 height 5
radio input "true"
click at [271, 194] on input "False" at bounding box center [272, 192] width 5 height 5
radio input "true"
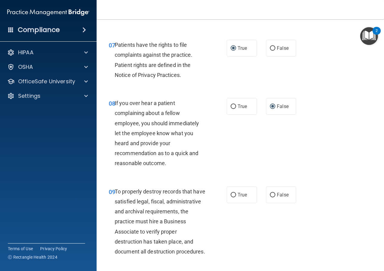
scroll to position [483, 0]
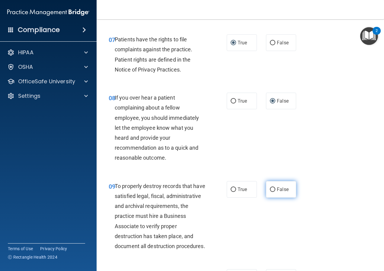
click at [272, 192] on input "False" at bounding box center [272, 190] width 5 height 5
radio input "true"
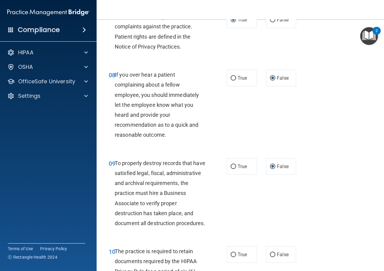
scroll to position [544, 0]
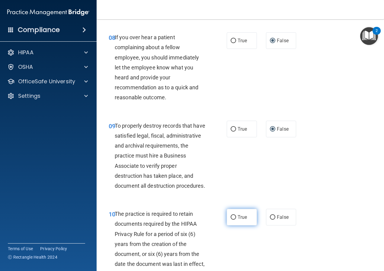
click at [231, 220] on input "True" at bounding box center [233, 217] width 5 height 5
radio input "true"
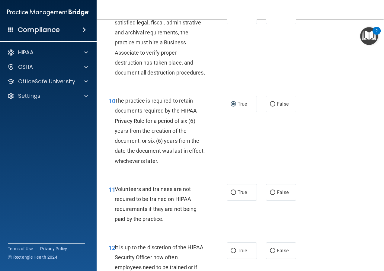
scroll to position [665, 0]
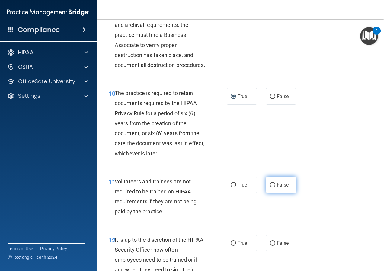
click at [270, 188] on input "False" at bounding box center [272, 185] width 5 height 5
radio input "true"
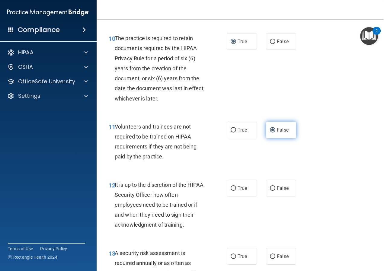
scroll to position [755, 0]
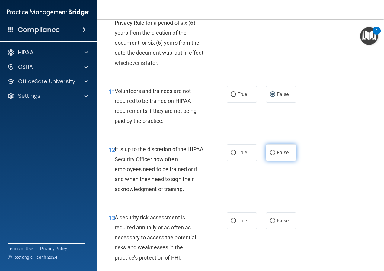
click at [272, 155] on input "False" at bounding box center [272, 153] width 5 height 5
radio input "true"
click at [234, 224] on input "True" at bounding box center [233, 221] width 5 height 5
radio input "true"
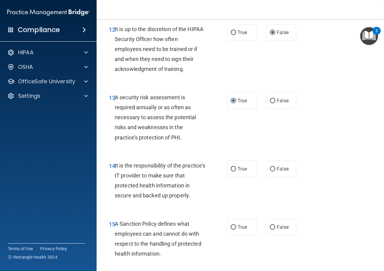
scroll to position [876, 0]
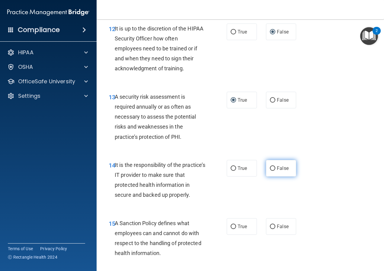
click at [270, 171] on input "False" at bounding box center [272, 168] width 5 height 5
radio input "true"
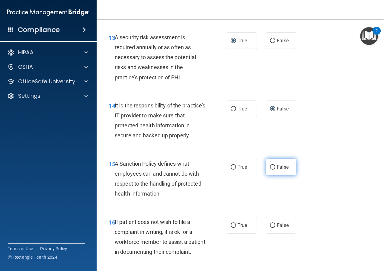
scroll to position [967, 0]
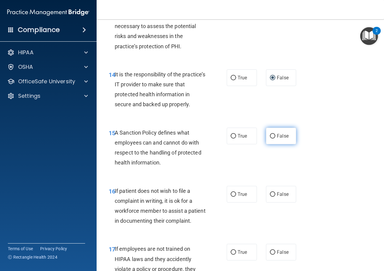
click at [270, 139] on input "False" at bounding box center [272, 136] width 5 height 5
radio input "true"
click at [234, 203] on label "True" at bounding box center [242, 194] width 30 height 17
click at [234, 197] on input "True" at bounding box center [233, 194] width 5 height 5
radio input "true"
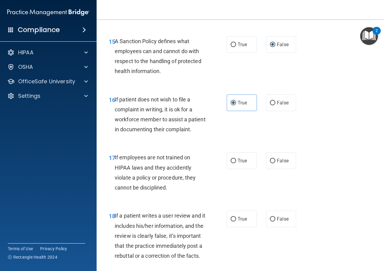
scroll to position [1088, 0]
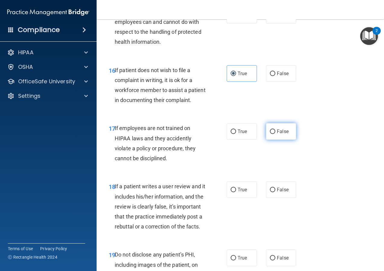
click at [272, 140] on label "False" at bounding box center [281, 131] width 30 height 17
click at [272, 134] on input "False" at bounding box center [272, 132] width 5 height 5
radio input "true"
click at [270, 192] on input "False" at bounding box center [272, 190] width 5 height 5
radio input "true"
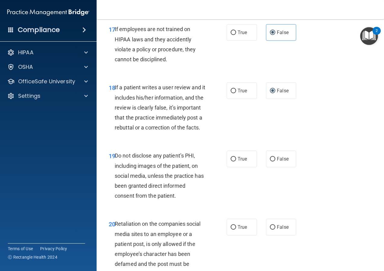
scroll to position [1239, 0]
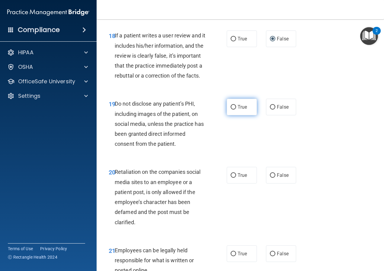
click at [233, 110] on input "True" at bounding box center [233, 107] width 5 height 5
radio input "true"
click at [270, 178] on input "False" at bounding box center [272, 175] width 5 height 5
radio input "true"
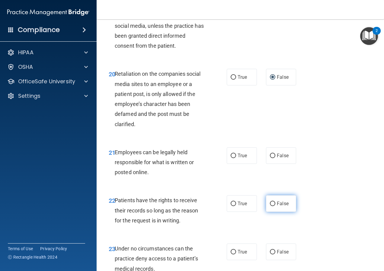
scroll to position [1359, 0]
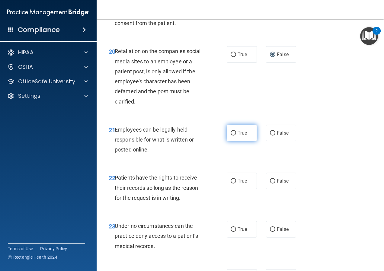
click at [232, 141] on label "True" at bounding box center [242, 133] width 30 height 17
click at [232, 136] on input "True" at bounding box center [233, 133] width 5 height 5
radio input "true"
click at [277, 184] on span "False" at bounding box center [283, 181] width 12 height 6
click at [276, 184] on input "False" at bounding box center [272, 181] width 5 height 5
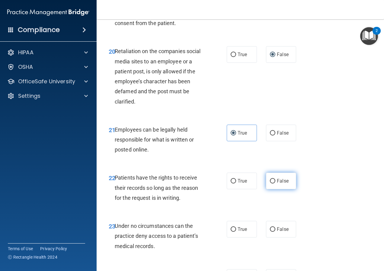
radio input "true"
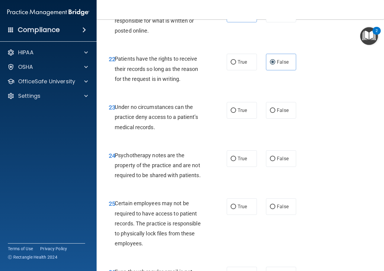
scroll to position [1480, 0]
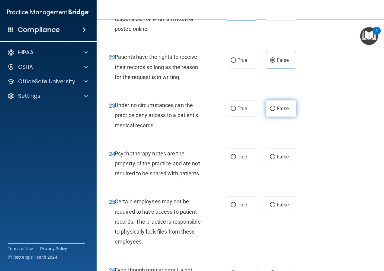
click at [270, 111] on input "False" at bounding box center [272, 109] width 5 height 5
radio input "true"
click at [231, 160] on input "True" at bounding box center [233, 157] width 5 height 5
radio input "true"
click at [232, 208] on input "True" at bounding box center [233, 205] width 5 height 5
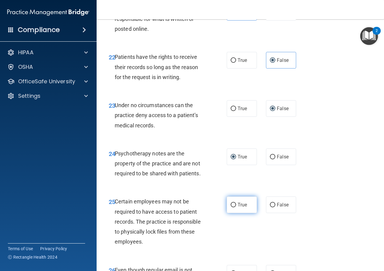
radio input "true"
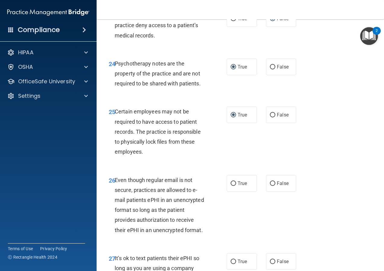
scroll to position [1571, 0]
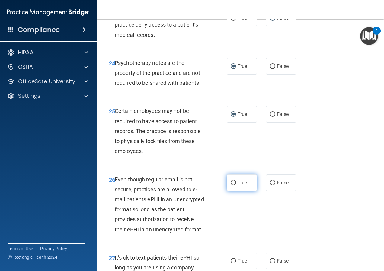
click at [231, 185] on input "True" at bounding box center [233, 183] width 5 height 5
radio input "true"
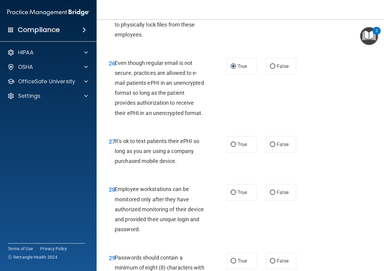
scroll to position [1692, 0]
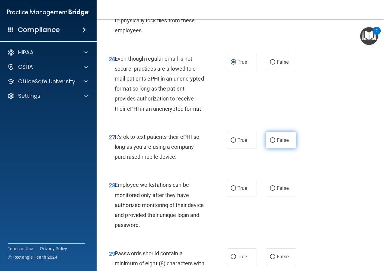
click at [270, 143] on input "False" at bounding box center [272, 140] width 5 height 5
radio input "true"
click at [270, 191] on input "False" at bounding box center [272, 188] width 5 height 5
radio input "true"
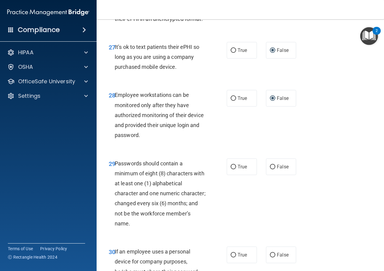
scroll to position [1782, 0]
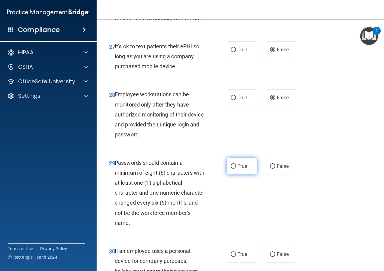
drag, startPoint x: 232, startPoint y: 216, endPoint x: 239, endPoint y: 216, distance: 6.7
click at [232, 169] on input "True" at bounding box center [233, 166] width 5 height 5
radio input "true"
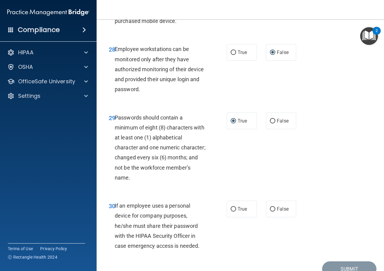
scroll to position [1873, 0]
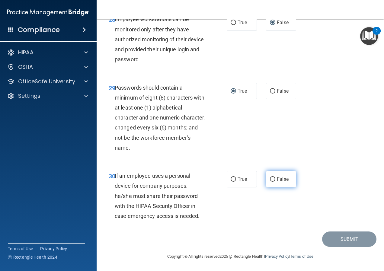
click at [270, 182] on input "False" at bounding box center [272, 179] width 5 height 5
radio input "true"
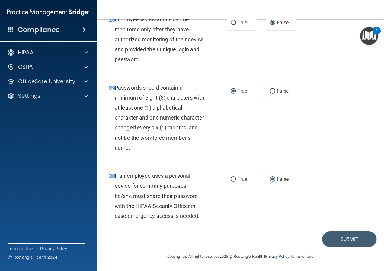
scroll to position [1908, 0]
click at [344, 239] on button "Submit" at bounding box center [349, 239] width 54 height 15
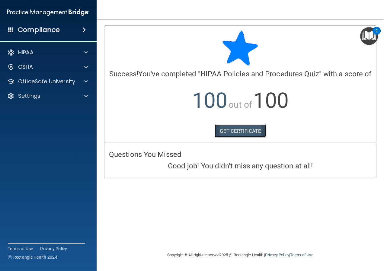
click at [243, 130] on link "GET CERTIFICATE" at bounding box center [241, 130] width 52 height 13
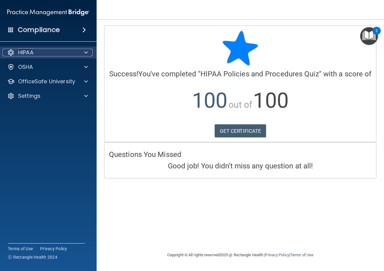
click at [28, 51] on p "HIPAA" at bounding box center [25, 52] width 15 height 7
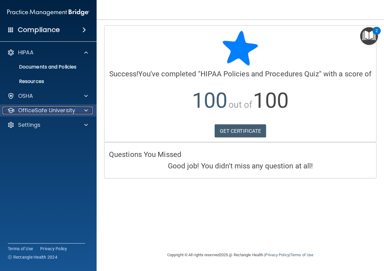
click at [34, 111] on p "OfficeSafe University" at bounding box center [46, 110] width 57 height 7
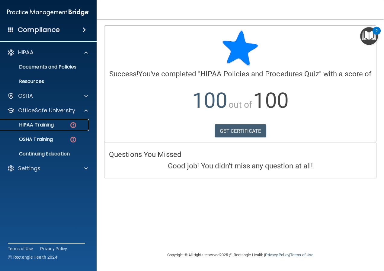
click at [27, 123] on p "HIPAA Training" at bounding box center [29, 125] width 50 height 6
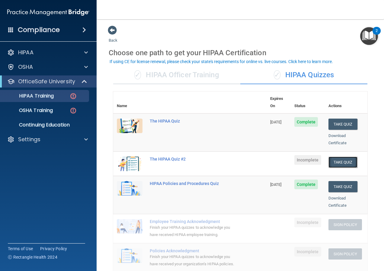
click at [343, 157] on button "Take Quiz" at bounding box center [343, 162] width 29 height 11
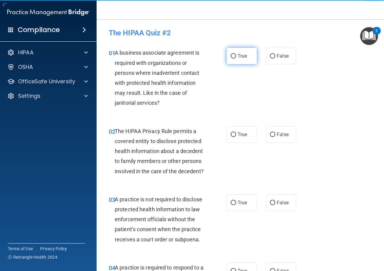
click at [231, 55] on input "True" at bounding box center [233, 56] width 5 height 5
radio input "true"
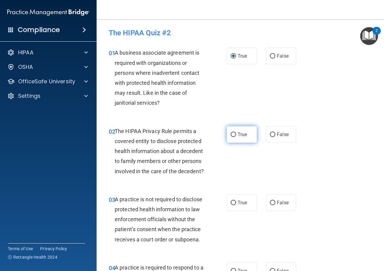
click at [231, 134] on input "True" at bounding box center [233, 135] width 5 height 5
radio input "true"
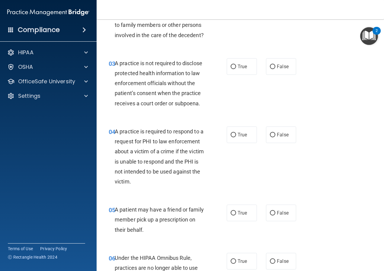
scroll to position [151, 0]
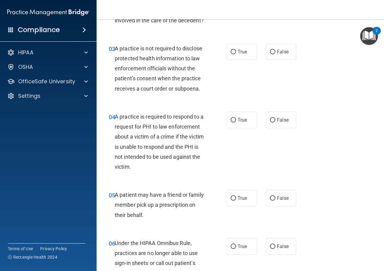
drag, startPoint x: 231, startPoint y: 65, endPoint x: 225, endPoint y: 98, distance: 34.0
click at [231, 60] on label "True" at bounding box center [242, 52] width 30 height 17
click at [231, 54] on input "True" at bounding box center [233, 52] width 5 height 5
radio input "true"
click at [232, 123] on input "True" at bounding box center [233, 120] width 5 height 5
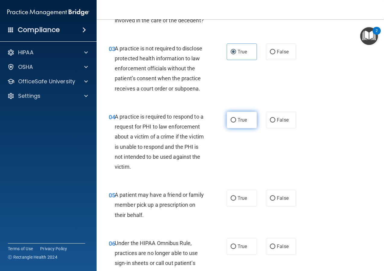
radio input "true"
click at [236, 207] on label "True" at bounding box center [242, 198] width 30 height 17
click at [236, 201] on input "True" at bounding box center [233, 198] width 5 height 5
radio input "true"
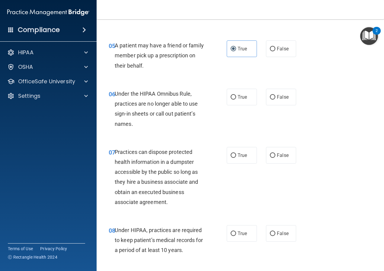
scroll to position [302, 0]
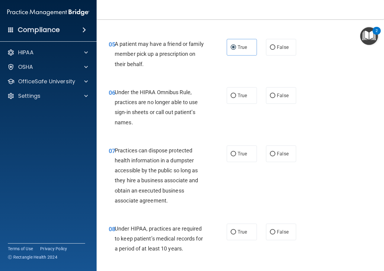
drag, startPoint x: 235, startPoint y: 104, endPoint x: 231, endPoint y: 136, distance: 32.6
click at [235, 104] on label "True" at bounding box center [242, 95] width 30 height 17
click at [235, 98] on input "True" at bounding box center [233, 96] width 5 height 5
radio input "true"
drag, startPoint x: 232, startPoint y: 163, endPoint x: 235, endPoint y: 174, distance: 11.4
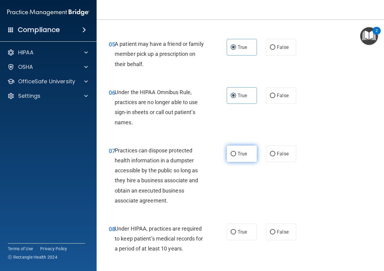
click at [232, 156] on input "True" at bounding box center [233, 154] width 5 height 5
radio input "true"
click at [232, 235] on input "True" at bounding box center [233, 232] width 5 height 5
radio input "true"
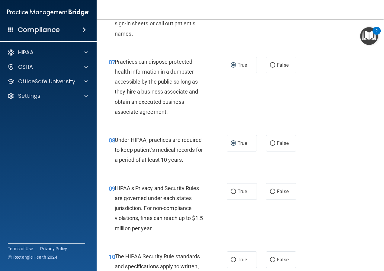
scroll to position [393, 0]
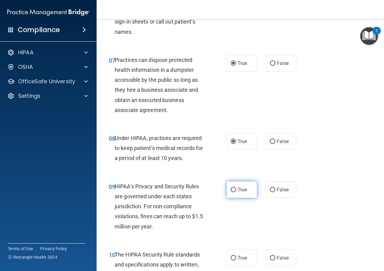
click at [234, 198] on label "True" at bounding box center [242, 190] width 30 height 17
click at [234, 192] on input "True" at bounding box center [233, 190] width 5 height 5
radio input "true"
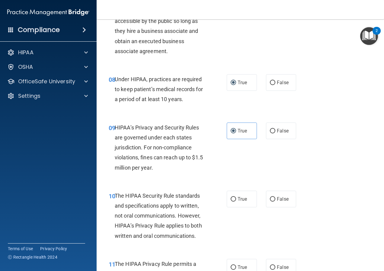
scroll to position [483, 0]
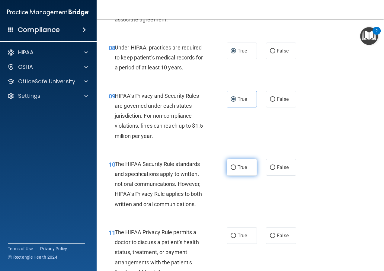
click at [232, 170] on input "True" at bounding box center [233, 168] width 5 height 5
radio input "true"
click at [233, 238] on input "True" at bounding box center [233, 236] width 5 height 5
radio input "true"
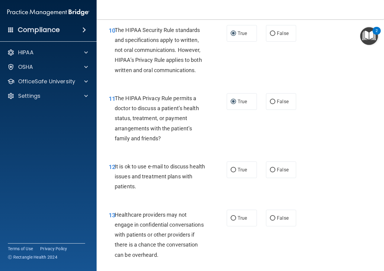
scroll to position [634, 0]
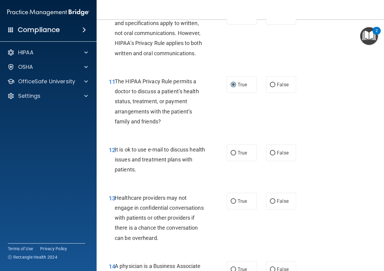
drag, startPoint x: 231, startPoint y: 162, endPoint x: 227, endPoint y: 183, distance: 21.5
click at [231, 156] on input "True" at bounding box center [233, 153] width 5 height 5
radio input "true"
click at [232, 204] on input "True" at bounding box center [233, 201] width 5 height 5
radio input "true"
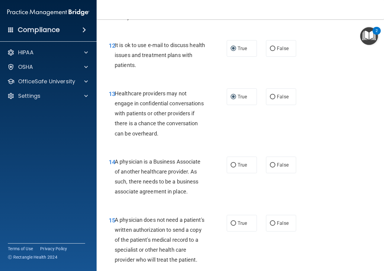
scroll to position [755, 0]
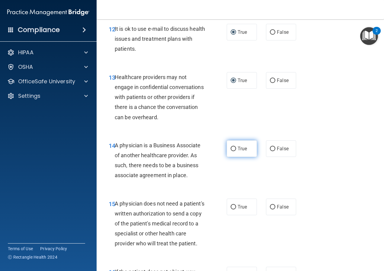
click at [231, 157] on label "True" at bounding box center [242, 148] width 30 height 17
click at [231, 151] on input "True" at bounding box center [233, 149] width 5 height 5
radio input "true"
click at [233, 215] on label "True" at bounding box center [242, 207] width 30 height 17
click at [233, 210] on input "True" at bounding box center [233, 207] width 5 height 5
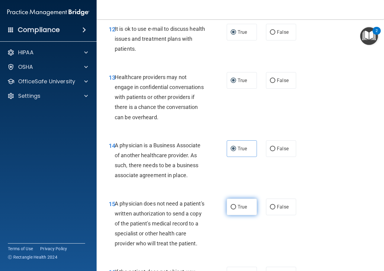
radio input "true"
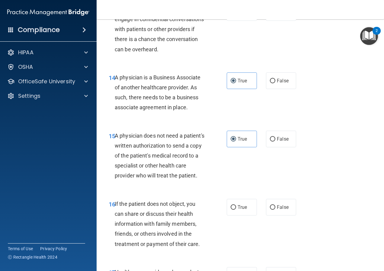
scroll to position [846, 0]
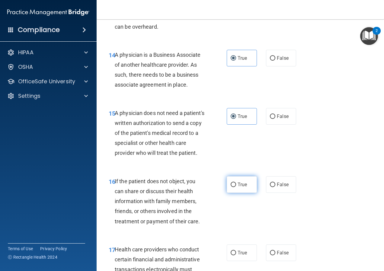
click at [227, 193] on label "True" at bounding box center [242, 184] width 30 height 17
click at [231, 187] on input "True" at bounding box center [233, 185] width 5 height 5
radio input "true"
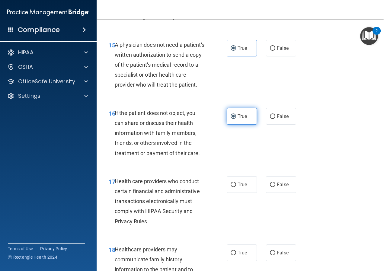
scroll to position [936, 0]
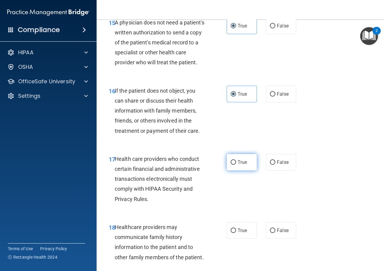
click at [231, 165] on input "True" at bounding box center [233, 162] width 5 height 5
radio input "true"
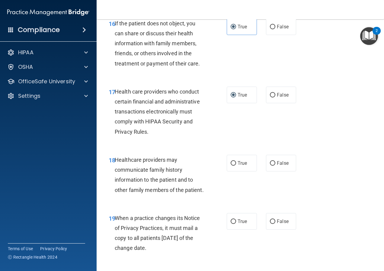
scroll to position [1027, 0]
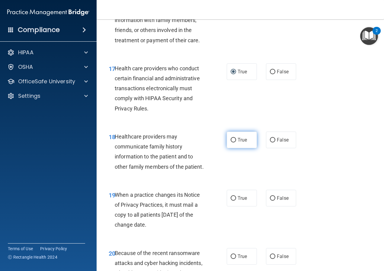
click at [231, 143] on input "True" at bounding box center [233, 140] width 5 height 5
radio input "true"
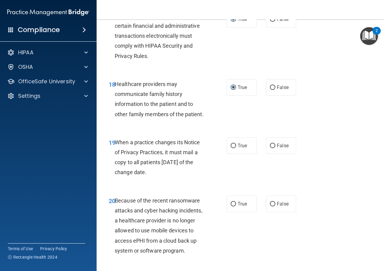
scroll to position [1088, 0]
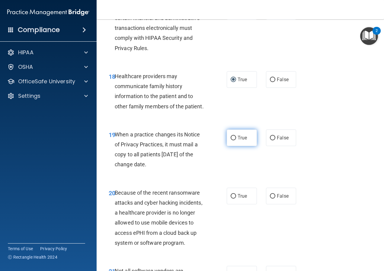
click at [231, 140] on input "True" at bounding box center [233, 138] width 5 height 5
radio input "true"
drag, startPoint x: 234, startPoint y: 218, endPoint x: 251, endPoint y: 210, distance: 19.0
click at [235, 205] on label "True" at bounding box center [242, 196] width 30 height 17
click at [235, 199] on input "True" at bounding box center [233, 196] width 5 height 5
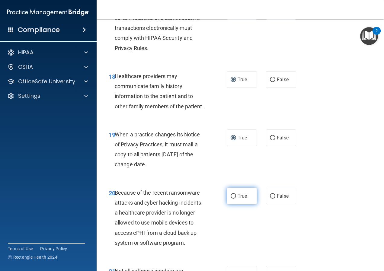
radio input "true"
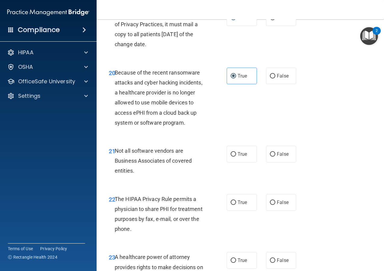
scroll to position [1208, 0]
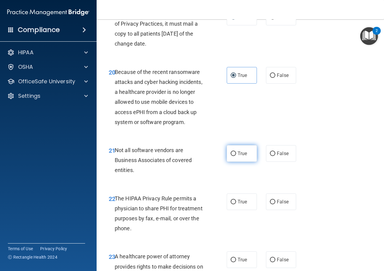
click at [231, 156] on input "True" at bounding box center [233, 154] width 5 height 5
radio input "true"
click at [231, 205] on input "True" at bounding box center [233, 202] width 5 height 5
radio input "true"
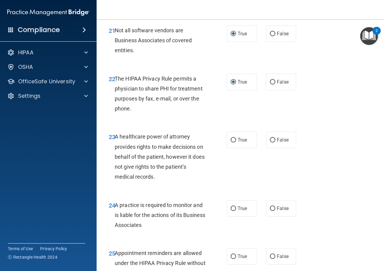
scroll to position [1329, 0]
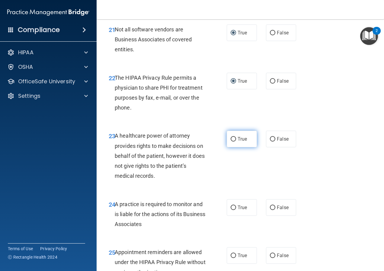
click at [231, 142] on input "True" at bounding box center [233, 139] width 5 height 5
radio input "true"
drag, startPoint x: 231, startPoint y: 227, endPoint x: 234, endPoint y: 226, distance: 3.7
click at [232, 210] on input "True" at bounding box center [233, 208] width 5 height 5
radio input "true"
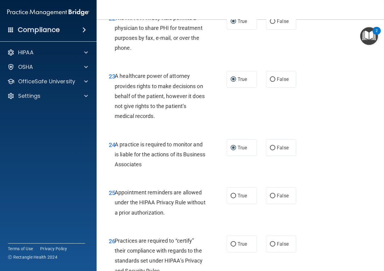
scroll to position [1420, 0]
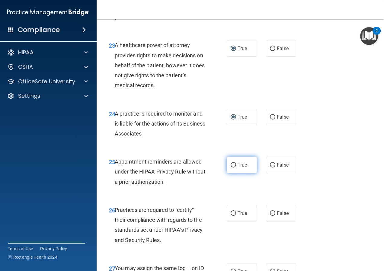
click at [233, 168] on input "True" at bounding box center [233, 165] width 5 height 5
radio input "true"
click at [231, 216] on input "True" at bounding box center [233, 213] width 5 height 5
radio input "true"
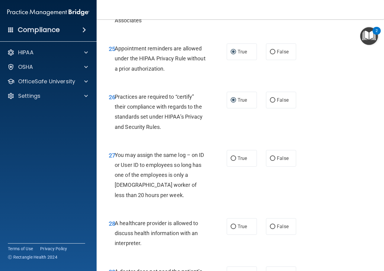
scroll to position [1541, 0]
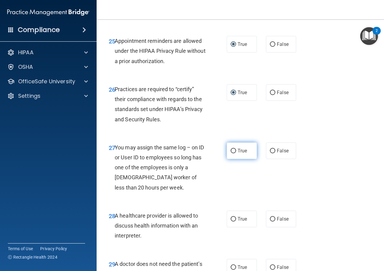
click at [231, 153] on input "True" at bounding box center [233, 151] width 5 height 5
radio input "true"
click at [232, 222] on input "True" at bounding box center [233, 219] width 5 height 5
radio input "true"
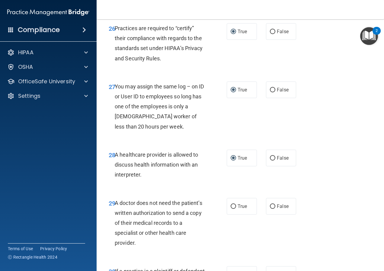
scroll to position [1631, 0]
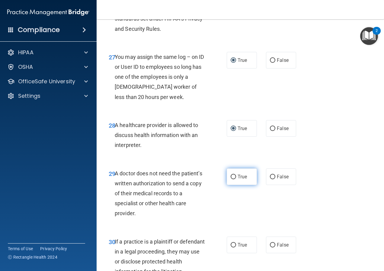
click at [233, 179] on input "True" at bounding box center [233, 177] width 5 height 5
radio input "true"
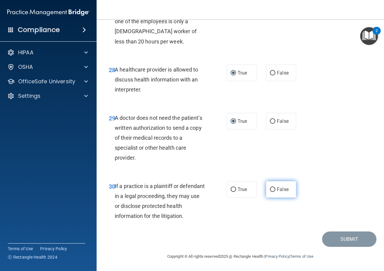
scroll to position [1707, 0]
click at [231, 190] on input "True" at bounding box center [233, 190] width 5 height 5
radio input "true"
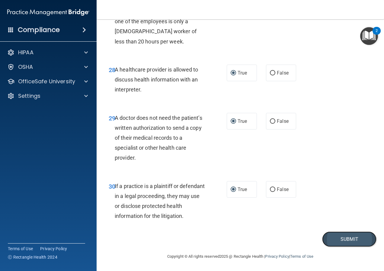
click at [336, 240] on button "Submit" at bounding box center [349, 239] width 54 height 15
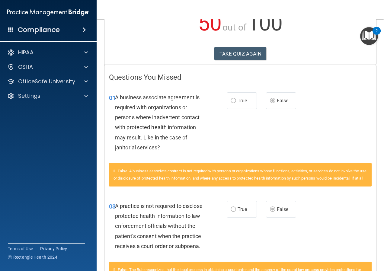
scroll to position [66, 0]
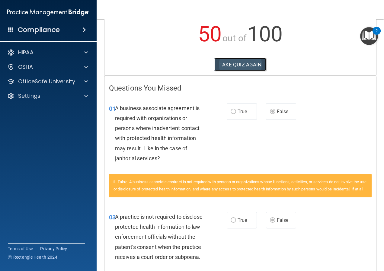
click at [237, 62] on button "TAKE QUIZ AGAIN" at bounding box center [240, 64] width 52 height 13
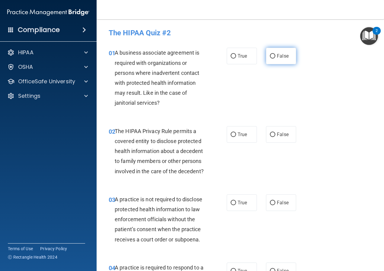
click at [270, 55] on input "False" at bounding box center [272, 56] width 5 height 5
radio input "true"
click at [231, 134] on input "True" at bounding box center [233, 135] width 5 height 5
radio input "true"
drag, startPoint x: 268, startPoint y: 211, endPoint x: 310, endPoint y: 183, distance: 50.4
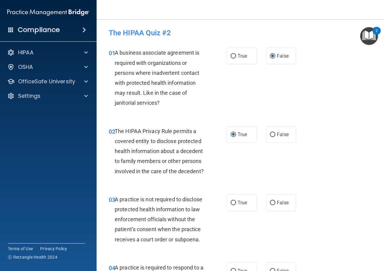
click at [268, 211] on label "False" at bounding box center [281, 203] width 30 height 17
click at [270, 205] on input "False" at bounding box center [272, 203] width 5 height 5
radio input "true"
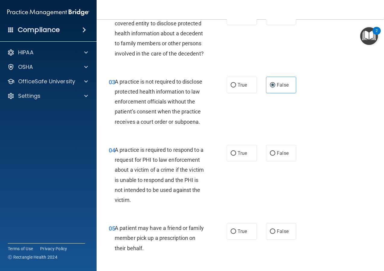
scroll to position [121, 0]
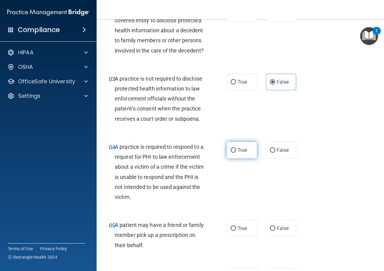
click at [231, 153] on input "True" at bounding box center [233, 150] width 5 height 5
radio input "true"
click at [231, 231] on input "True" at bounding box center [233, 229] width 5 height 5
radio input "true"
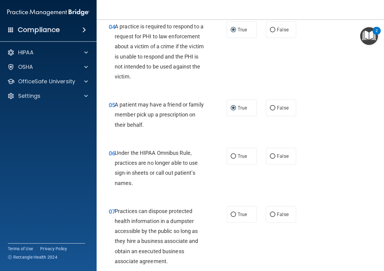
scroll to position [242, 0]
click at [270, 159] on input "False" at bounding box center [272, 156] width 5 height 5
radio input "true"
click at [274, 223] on label "False" at bounding box center [281, 214] width 30 height 17
click at [274, 217] on input "False" at bounding box center [272, 214] width 5 height 5
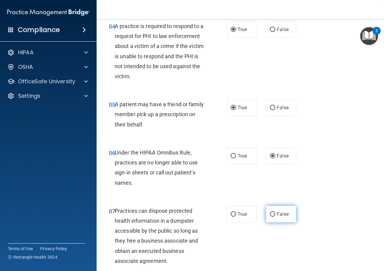
radio input "true"
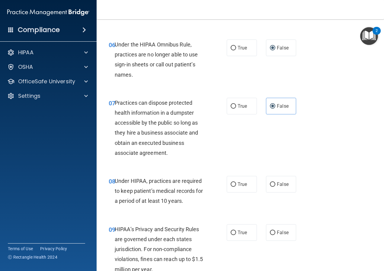
scroll to position [363, 0]
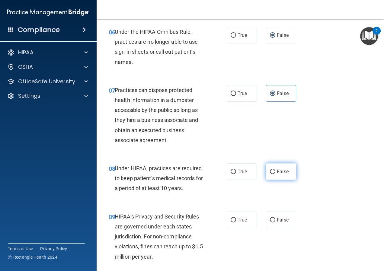
click at [270, 174] on input "False" at bounding box center [272, 172] width 5 height 5
radio input "true"
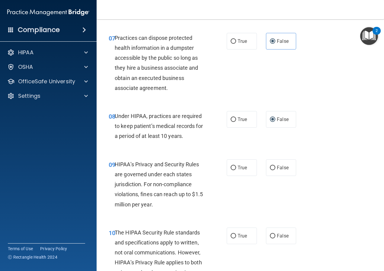
scroll to position [423, 0]
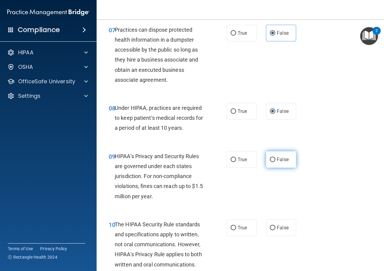
click at [270, 162] on input "False" at bounding box center [272, 160] width 5 height 5
radio input "true"
click at [231, 230] on input "True" at bounding box center [233, 228] width 5 height 5
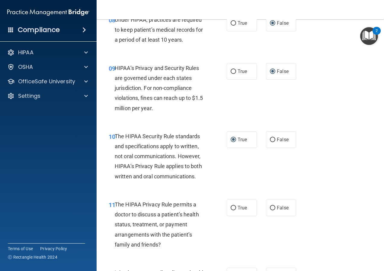
scroll to position [514, 0]
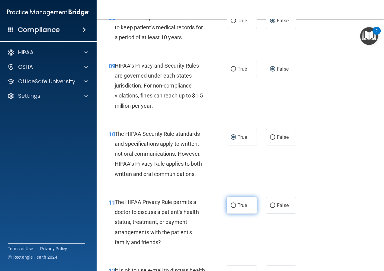
click at [231, 208] on input "True" at bounding box center [233, 206] width 5 height 5
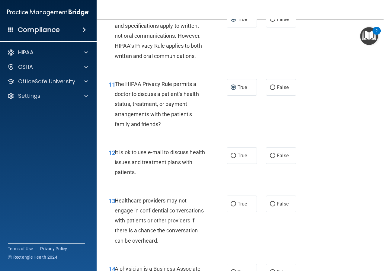
scroll to position [634, 0]
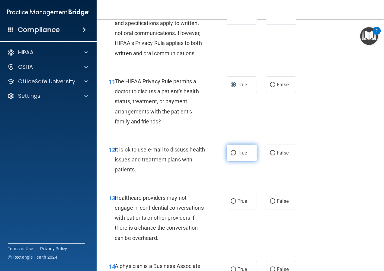
click at [228, 161] on label "True" at bounding box center [242, 153] width 30 height 17
click at [231, 156] on input "True" at bounding box center [233, 153] width 5 height 5
click at [272, 204] on input "False" at bounding box center [272, 201] width 5 height 5
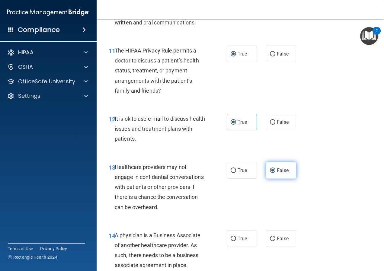
scroll to position [695, 0]
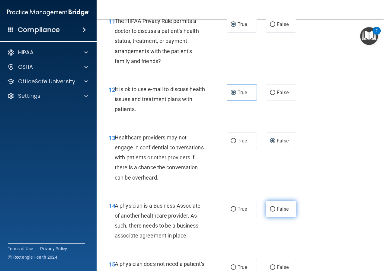
click at [270, 212] on input "False" at bounding box center [272, 209] width 5 height 5
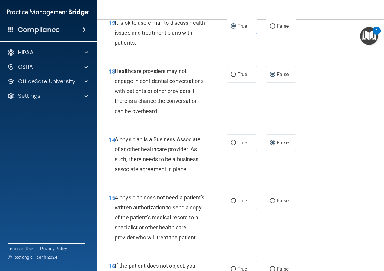
scroll to position [785, 0]
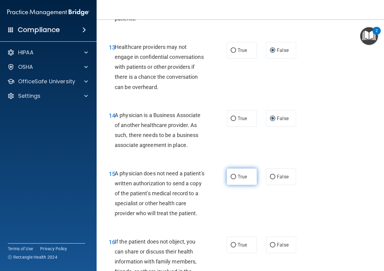
click at [231, 179] on input "True" at bounding box center [233, 177] width 5 height 5
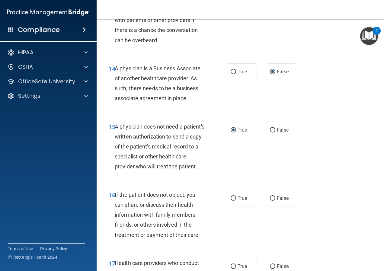
scroll to position [876, 0]
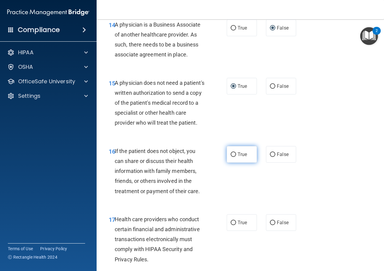
click at [230, 163] on label "True" at bounding box center [242, 154] width 30 height 17
click at [231, 157] on input "True" at bounding box center [233, 155] width 5 height 5
click at [234, 231] on label "True" at bounding box center [242, 222] width 30 height 17
click at [234, 225] on input "True" at bounding box center [233, 223] width 5 height 5
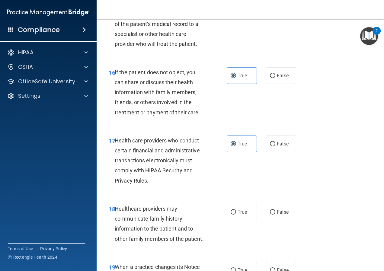
scroll to position [967, 0]
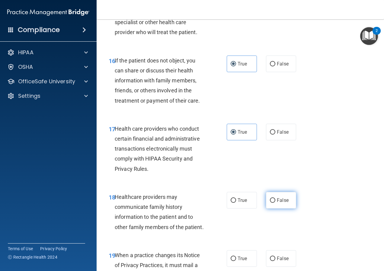
click at [277, 203] on span "False" at bounding box center [283, 201] width 12 height 6
click at [276, 203] on input "False" at bounding box center [272, 200] width 5 height 5
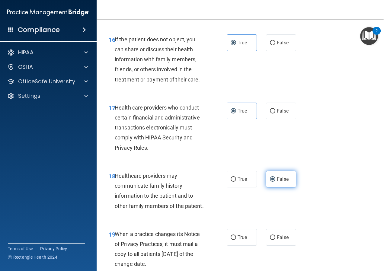
scroll to position [1057, 0]
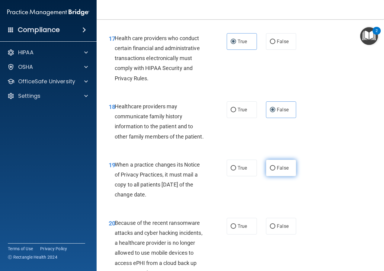
click at [272, 176] on label "False" at bounding box center [281, 168] width 30 height 17
click at [272, 171] on input "False" at bounding box center [272, 168] width 5 height 5
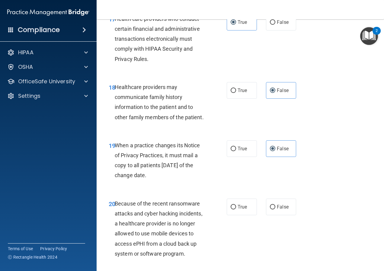
scroll to position [1118, 0]
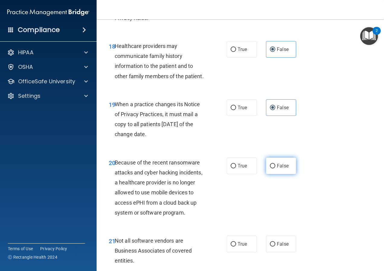
drag, startPoint x: 275, startPoint y: 189, endPoint x: 275, endPoint y: 192, distance: 3.6
click at [275, 174] on label "False" at bounding box center [281, 166] width 30 height 17
click at [275, 169] on input "False" at bounding box center [272, 166] width 5 height 5
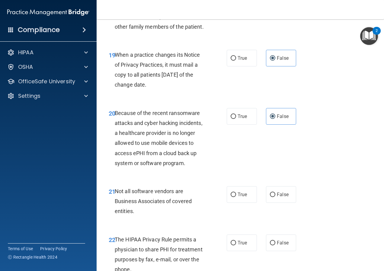
scroll to position [1178, 0]
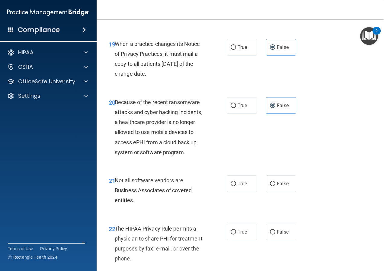
drag, startPoint x: 233, startPoint y: 202, endPoint x: 234, endPoint y: 222, distance: 19.7
click at [233, 186] on input "True" at bounding box center [233, 184] width 5 height 5
click at [231, 235] on input "True" at bounding box center [233, 232] width 5 height 5
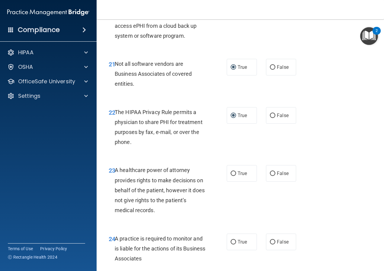
scroll to position [1299, 0]
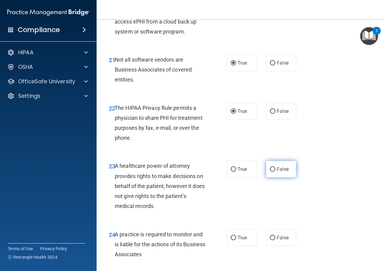
click at [276, 178] on label "False" at bounding box center [281, 169] width 30 height 17
click at [276, 172] on input "False" at bounding box center [272, 169] width 5 height 5
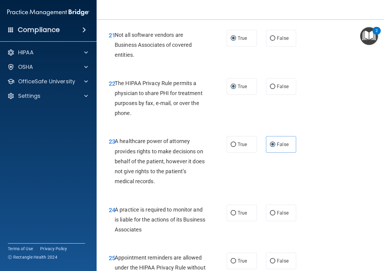
scroll to position [1390, 0]
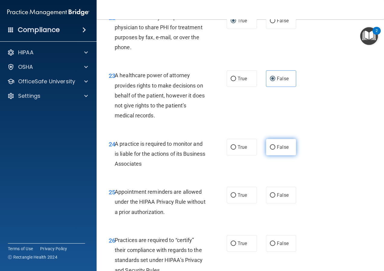
click at [271, 156] on label "False" at bounding box center [281, 147] width 30 height 17
click at [271, 150] on input "False" at bounding box center [272, 147] width 5 height 5
click at [233, 204] on label "True" at bounding box center [242, 195] width 30 height 17
click at [233, 198] on input "True" at bounding box center [233, 195] width 5 height 5
click at [279, 247] on span "False" at bounding box center [283, 244] width 12 height 6
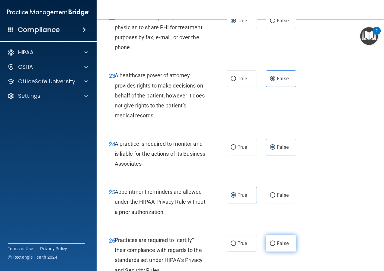
click at [276, 246] on input "False" at bounding box center [272, 244] width 5 height 5
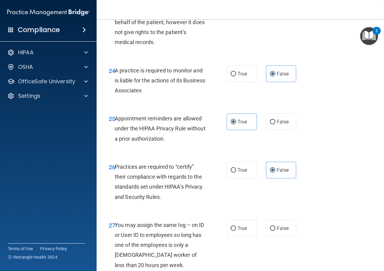
scroll to position [1510, 0]
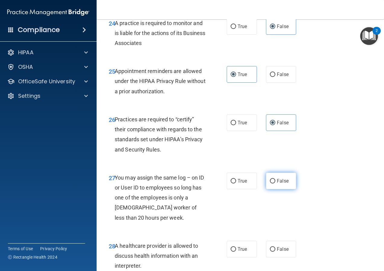
click at [270, 184] on input "False" at bounding box center [272, 181] width 5 height 5
click at [247, 258] on label "True" at bounding box center [242, 249] width 30 height 17
click at [236, 252] on input "True" at bounding box center [233, 249] width 5 height 5
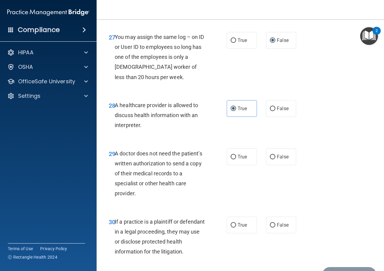
scroll to position [1662, 0]
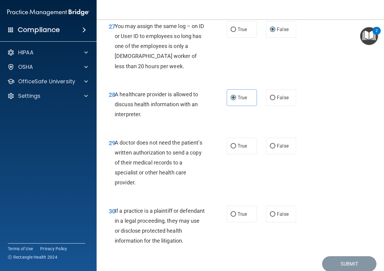
drag, startPoint x: 242, startPoint y: 166, endPoint x: 247, endPoint y: 194, distance: 27.9
click at [242, 149] on span "True" at bounding box center [242, 146] width 9 height 6
click at [236, 149] on input "True" at bounding box center [233, 146] width 5 height 5
click at [244, 223] on label "True" at bounding box center [242, 214] width 30 height 17
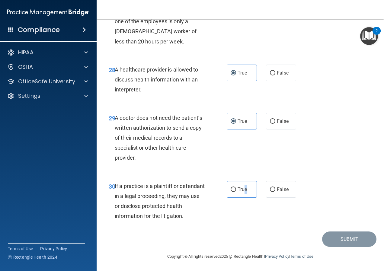
scroll to position [1707, 0]
click at [257, 229] on div "30 If a practice is a plaintiff or defendant in a legal proceeding, they may us…" at bounding box center [240, 203] width 272 height 58
click at [234, 189] on label "True" at bounding box center [242, 189] width 30 height 17
click at [234, 189] on input "True" at bounding box center [233, 190] width 5 height 5
click at [339, 239] on button "Submit" at bounding box center [349, 239] width 54 height 15
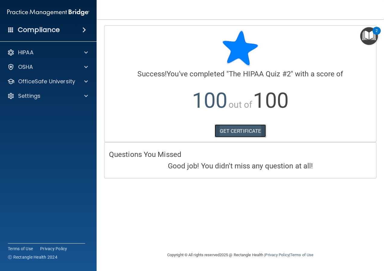
click at [243, 130] on link "GET CERTIFICATE" at bounding box center [241, 130] width 52 height 13
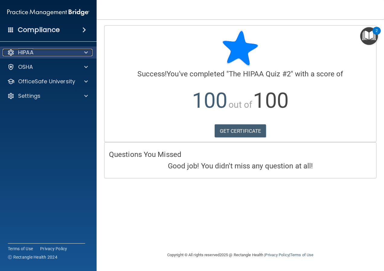
click at [48, 54] on div "HIPAA" at bounding box center [40, 52] width 75 height 7
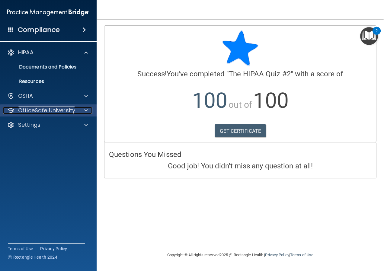
click at [47, 113] on p "OfficeSafe University" at bounding box center [46, 110] width 57 height 7
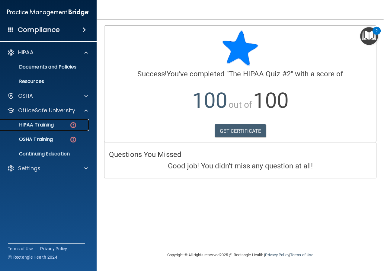
click at [46, 123] on p "HIPAA Training" at bounding box center [29, 125] width 50 height 6
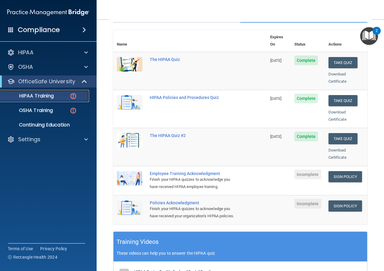
scroll to position [121, 0]
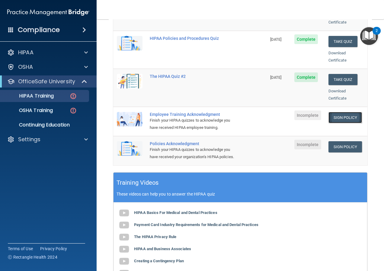
click at [341, 112] on link "Sign Policy" at bounding box center [346, 117] width 34 height 11
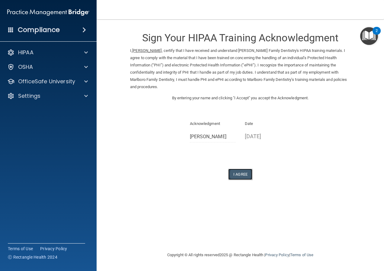
click at [241, 173] on button "I Agree" at bounding box center [240, 174] width 24 height 11
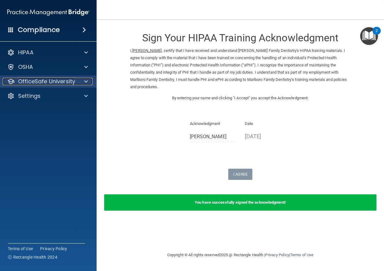
click at [62, 83] on p "OfficeSafe University" at bounding box center [46, 81] width 57 height 7
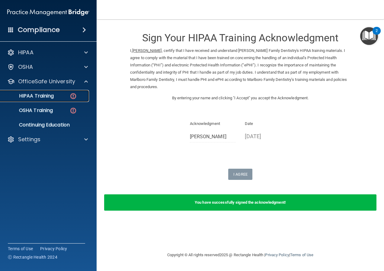
click at [61, 95] on div "HIPAA Training" at bounding box center [45, 96] width 82 height 6
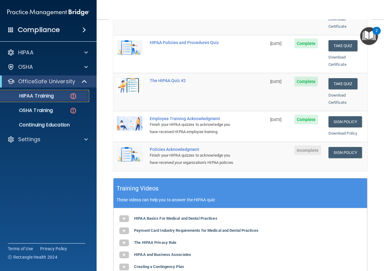
scroll to position [121, 0]
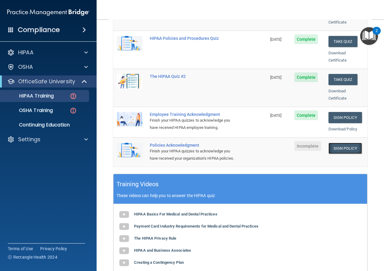
click at [347, 143] on link "Sign Policy" at bounding box center [346, 148] width 34 height 11
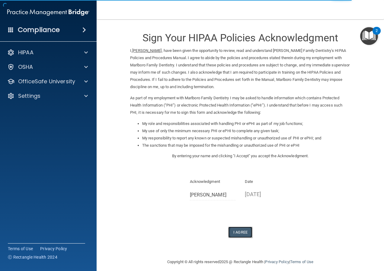
click at [233, 232] on button "I Agree" at bounding box center [240, 232] width 24 height 11
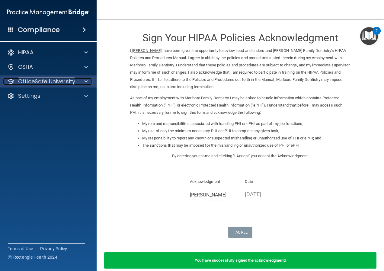
click at [55, 83] on p "OfficeSafe University" at bounding box center [46, 81] width 57 height 7
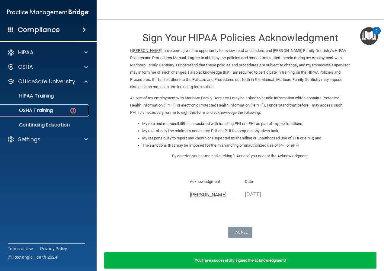
click at [60, 109] on div "OSHA Training" at bounding box center [45, 111] width 82 height 6
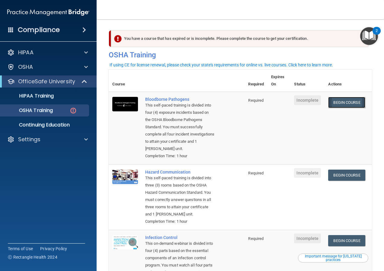
click at [339, 104] on link "Begin Course" at bounding box center [346, 102] width 37 height 11
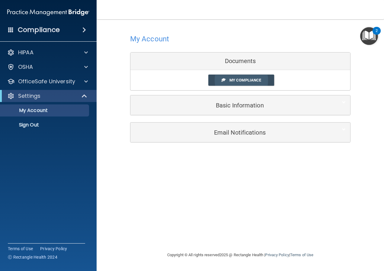
click at [260, 80] on span "My Compliance" at bounding box center [246, 80] width 32 height 5
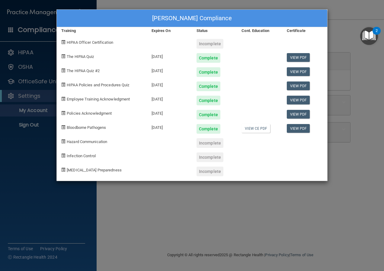
click at [293, 231] on div "[PERSON_NAME] Compliance Training Expires On Status Cont. Education Certificate…" at bounding box center [192, 135] width 384 height 271
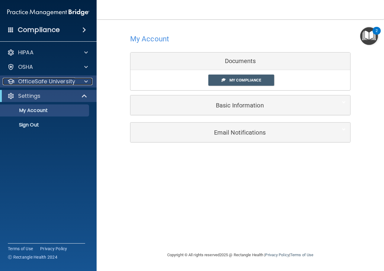
click at [62, 79] on p "OfficeSafe University" at bounding box center [46, 81] width 57 height 7
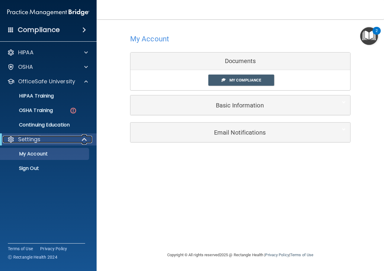
click at [43, 138] on div "Settings" at bounding box center [40, 139] width 75 height 7
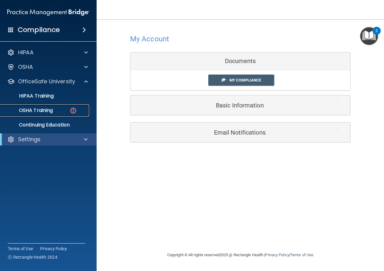
click at [46, 111] on p "OSHA Training" at bounding box center [28, 111] width 49 height 6
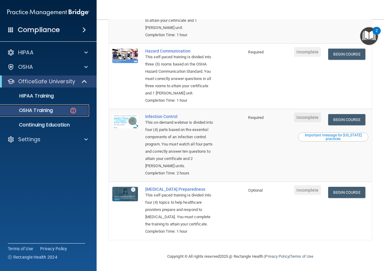
scroll to position [144, 0]
